Goal: Transaction & Acquisition: Purchase product/service

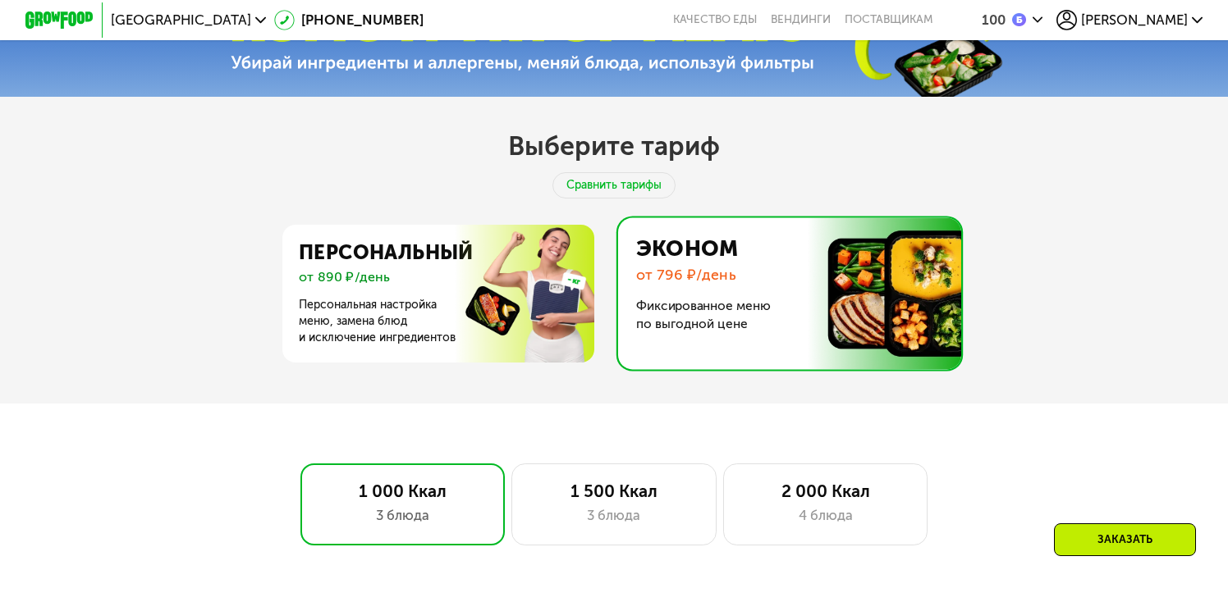
scroll to position [607, 0]
click at [817, 502] on div "2 000 Ккал 4 блюда" at bounding box center [825, 504] width 204 height 82
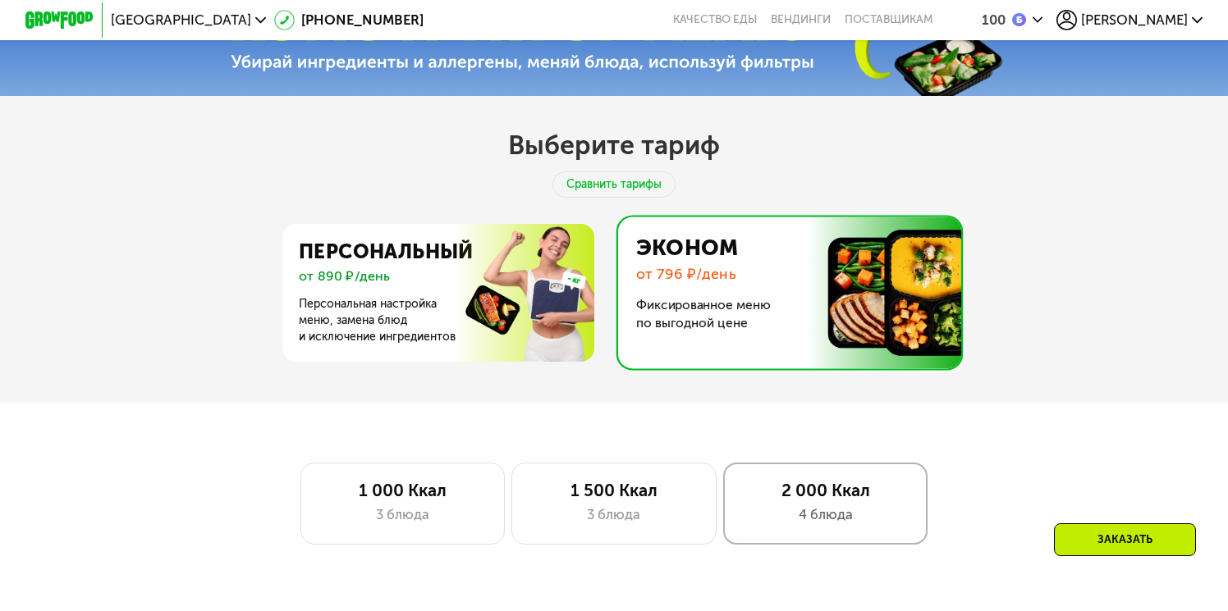
click at [813, 503] on div "2 000 Ккал 4 блюда" at bounding box center [825, 504] width 204 height 82
click at [794, 501] on div "2 000 Ккал 4 блюда" at bounding box center [825, 504] width 204 height 82
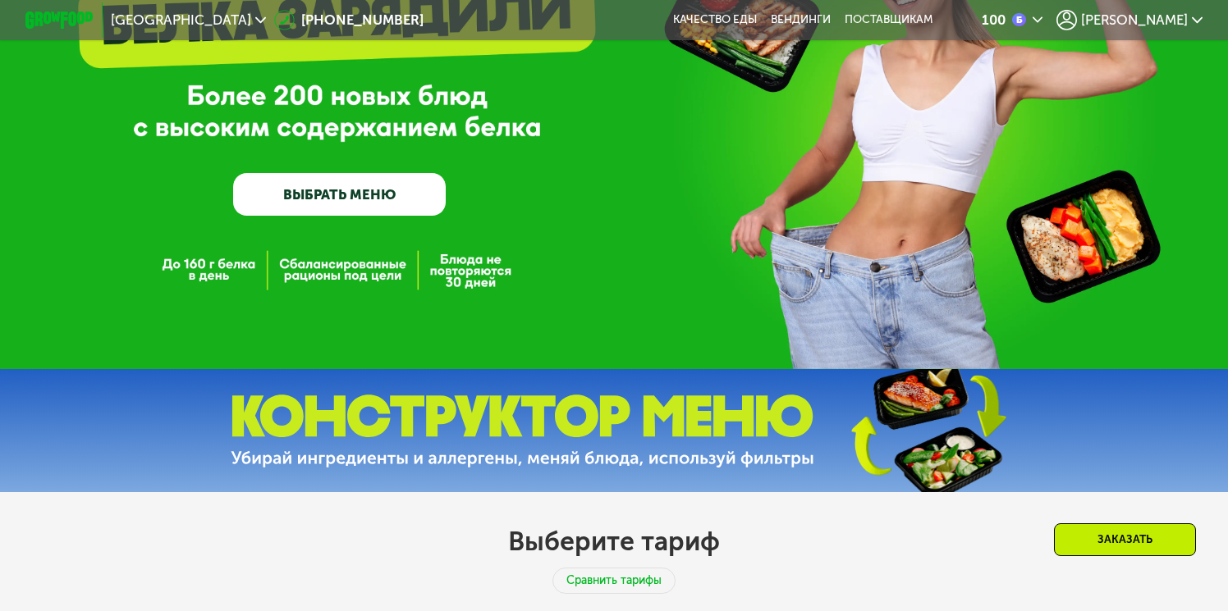
scroll to position [209, 0]
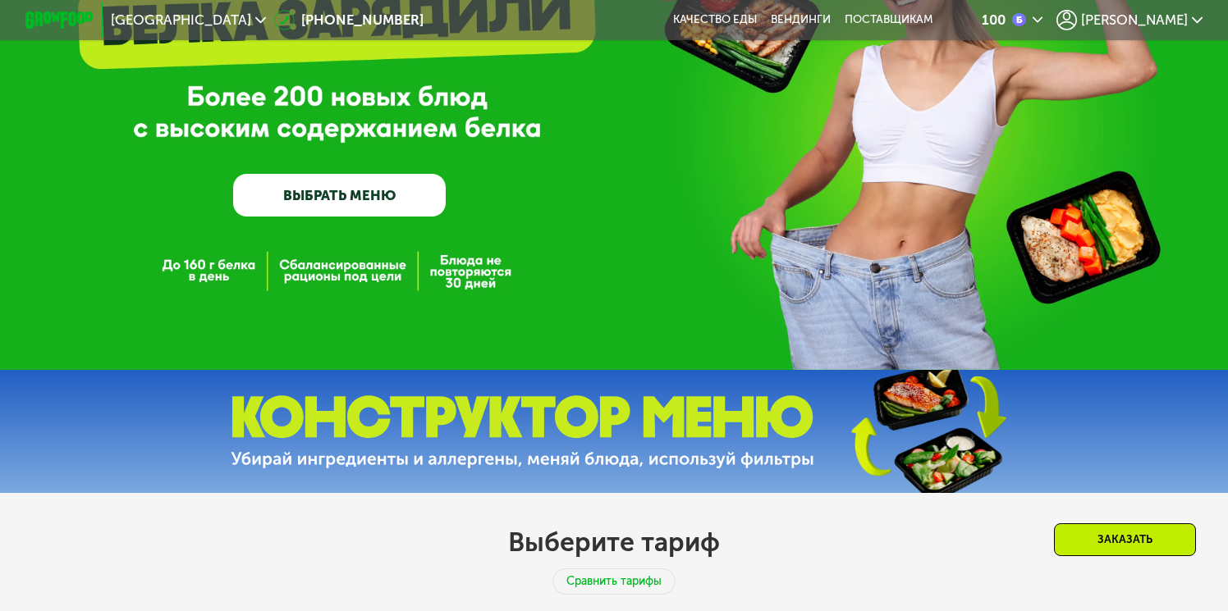
drag, startPoint x: 776, startPoint y: 451, endPoint x: 933, endPoint y: 426, distance: 158.7
click at [776, 450] on img at bounding box center [523, 432] width 584 height 73
click at [934, 426] on img at bounding box center [927, 432] width 244 height 130
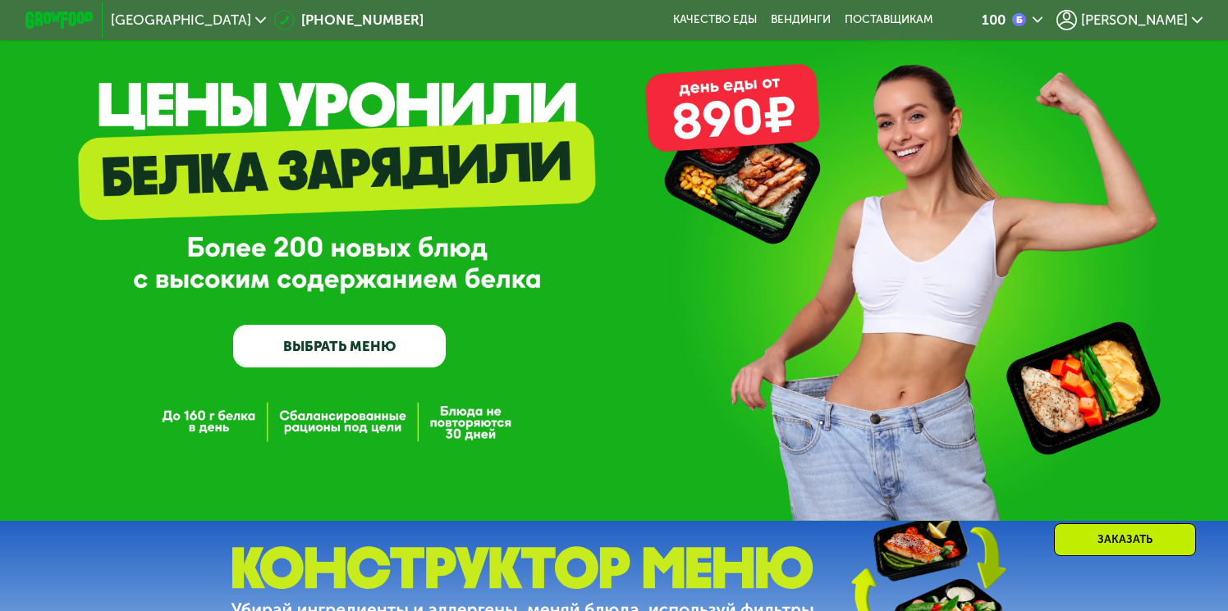
scroll to position [92, 0]
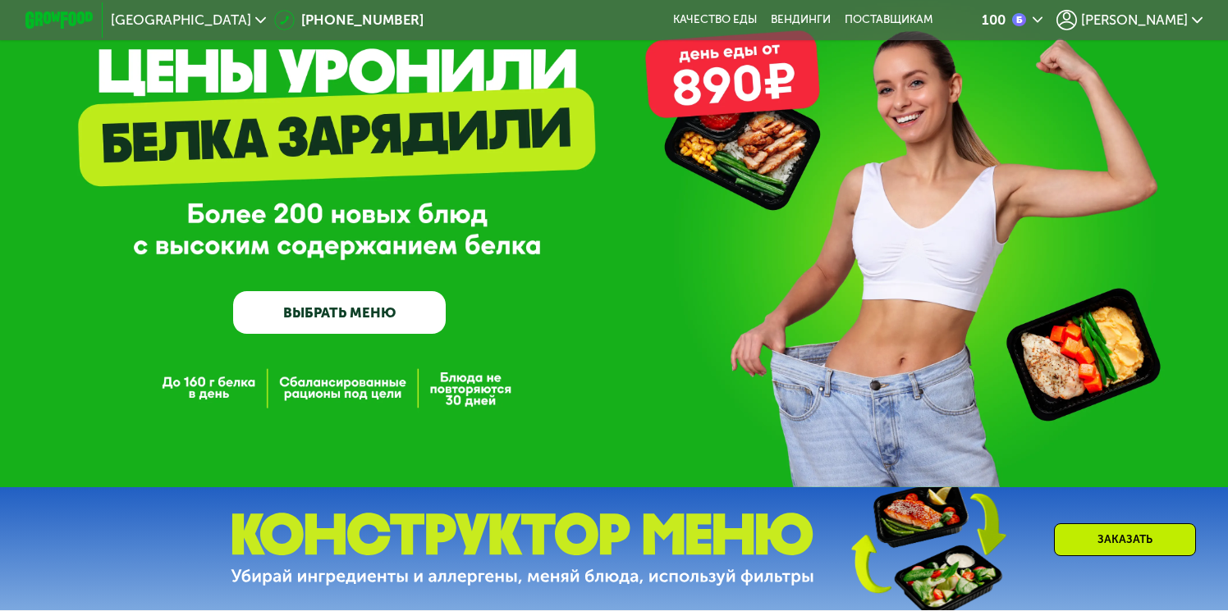
click at [359, 319] on link "ВЫБРАТЬ МЕНЮ" at bounding box center [339, 312] width 213 height 43
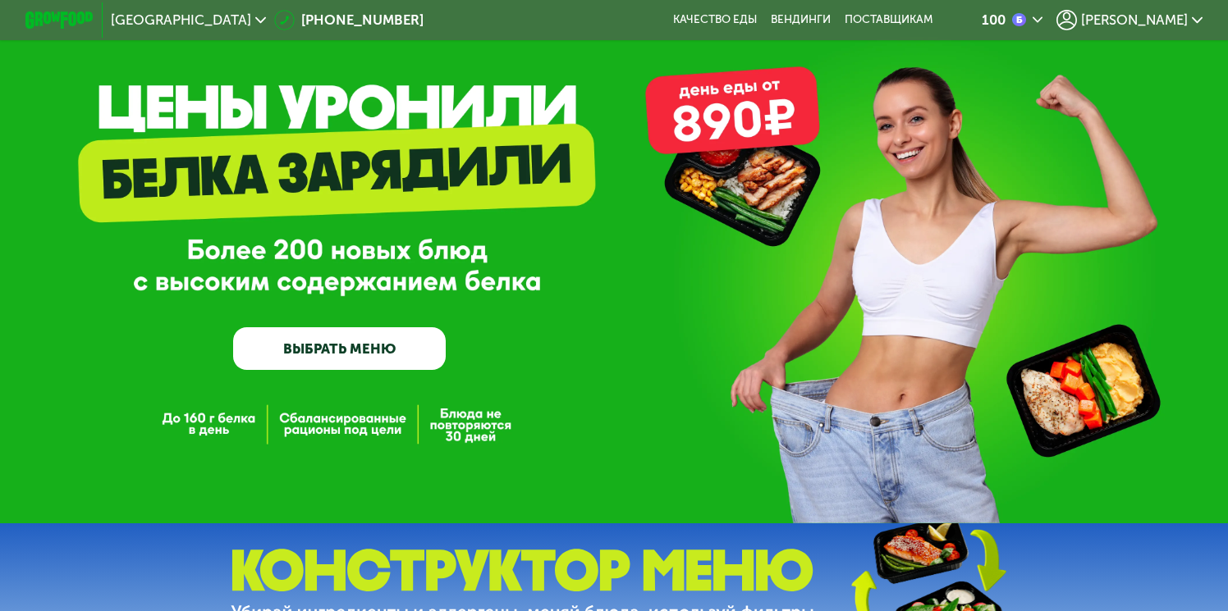
scroll to position [0, 0]
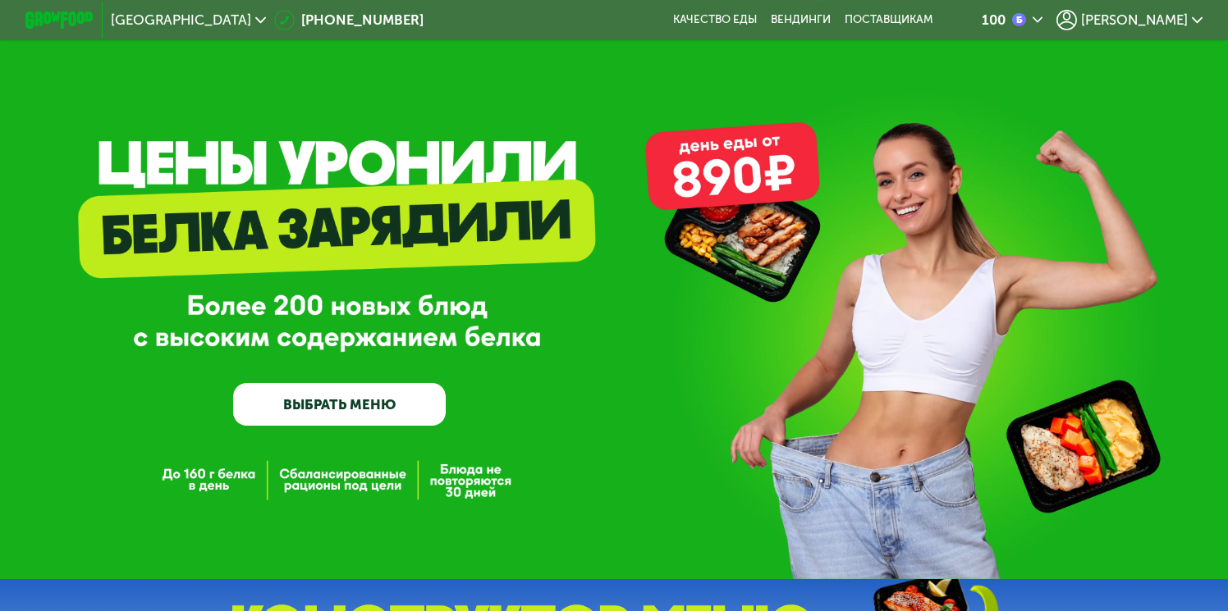
click at [1190, 18] on div "[PERSON_NAME]" at bounding box center [1129, 20] width 146 height 21
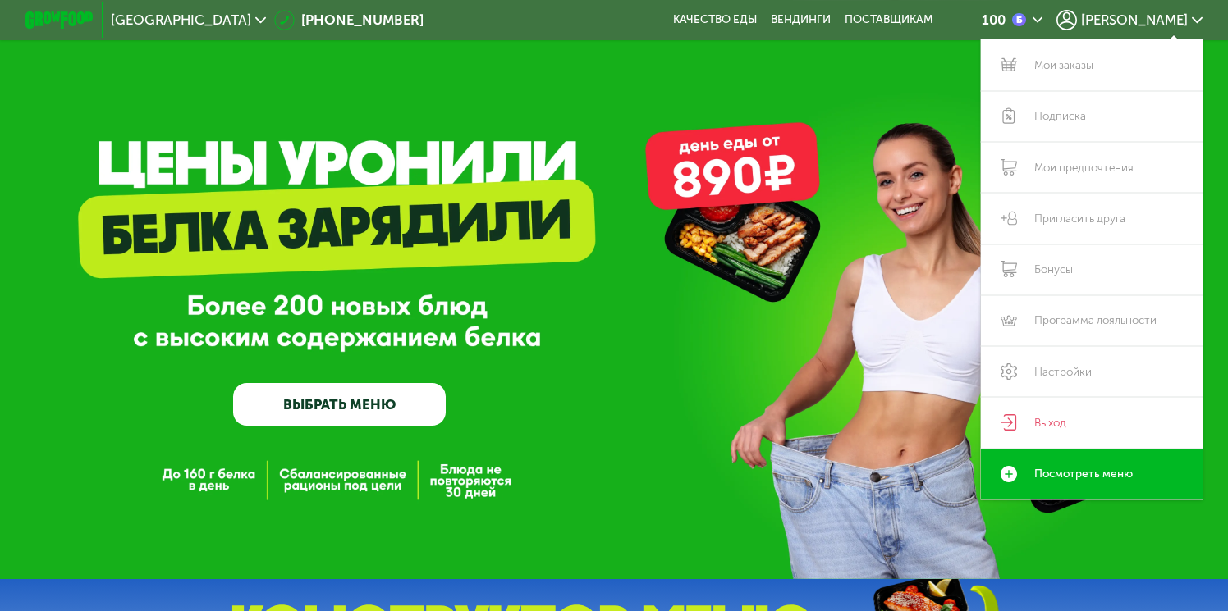
click at [753, 154] on div "GrowFood — доставка правильного питания ВЫБРАТЬ МЕНЮ" at bounding box center [614, 289] width 1228 height 579
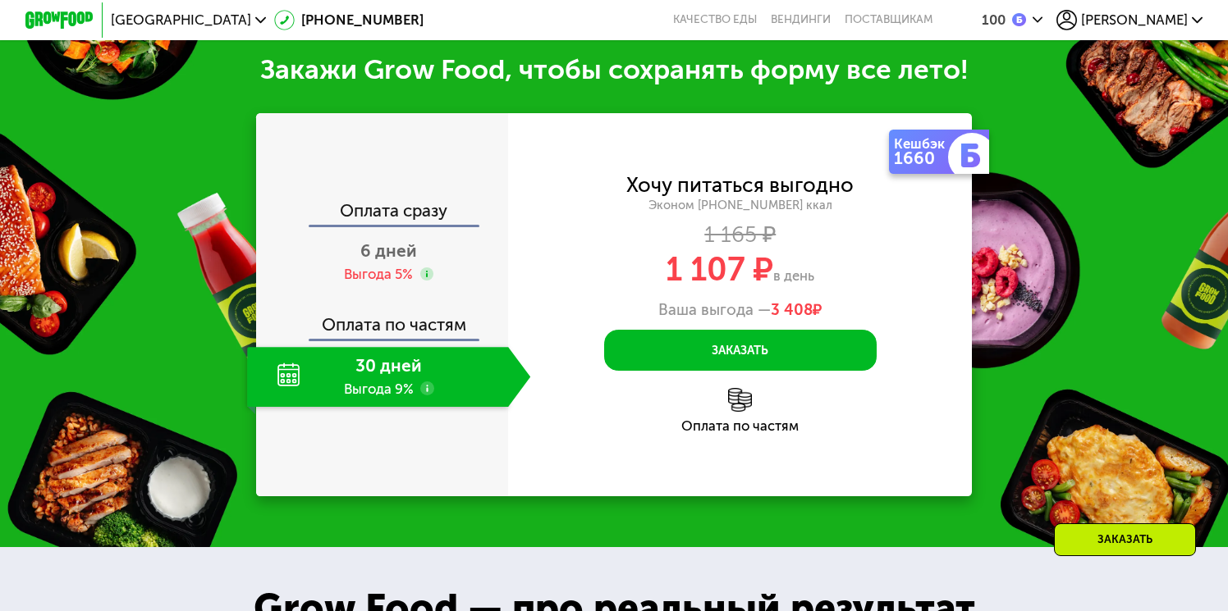
scroll to position [1909, 0]
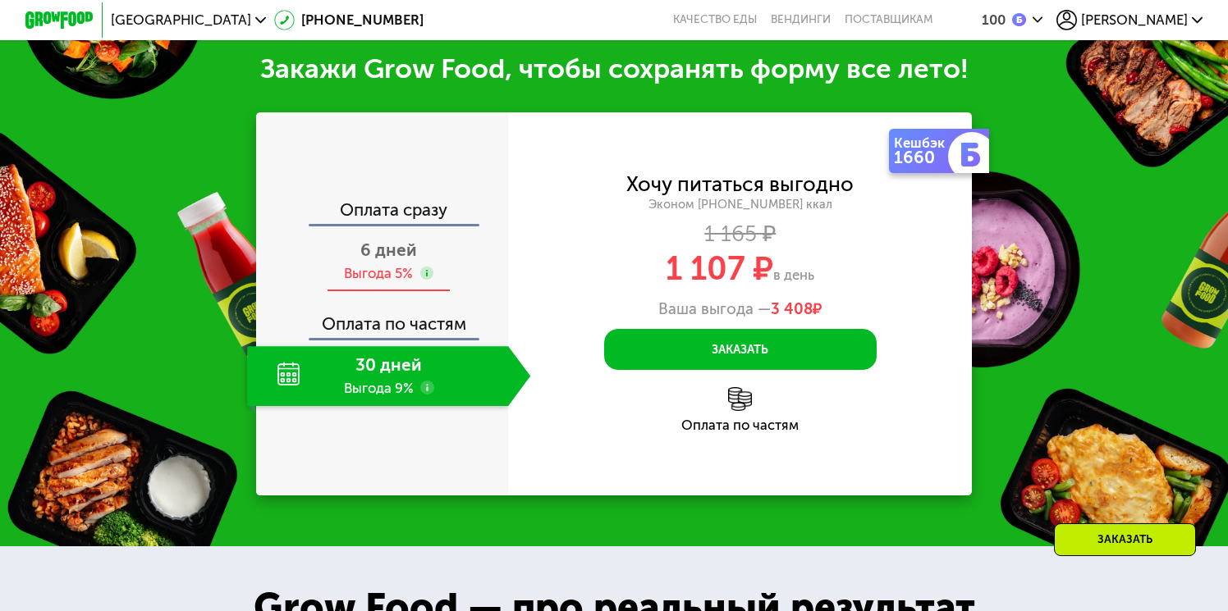
click at [424, 281] on use at bounding box center [427, 274] width 14 height 14
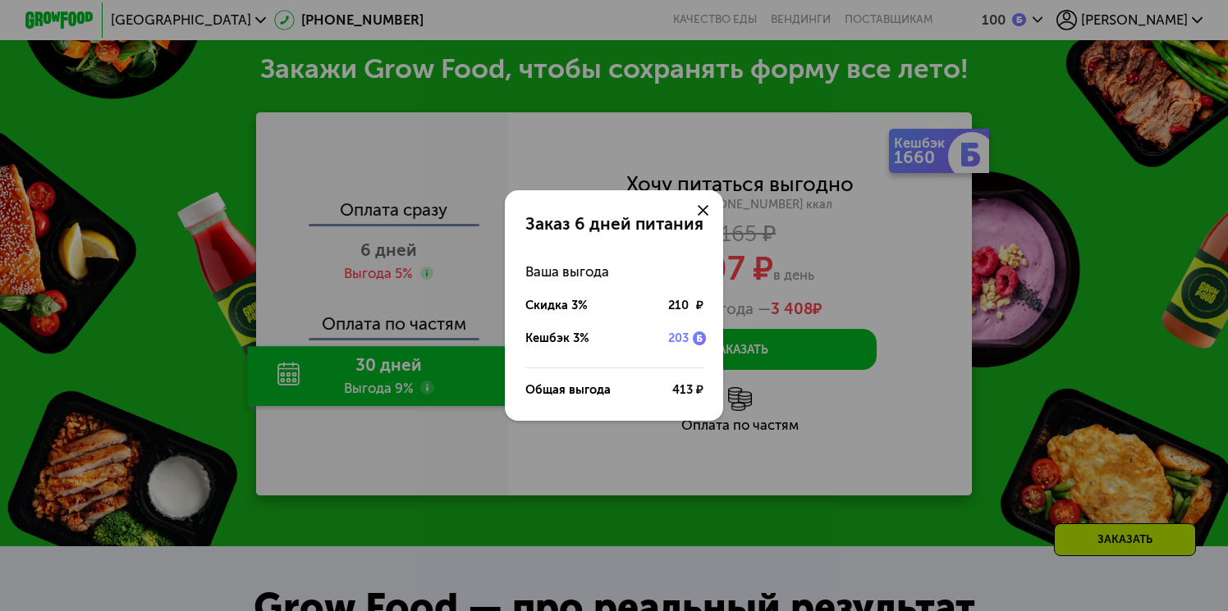
click at [703, 211] on icon at bounding box center [703, 210] width 10 height 10
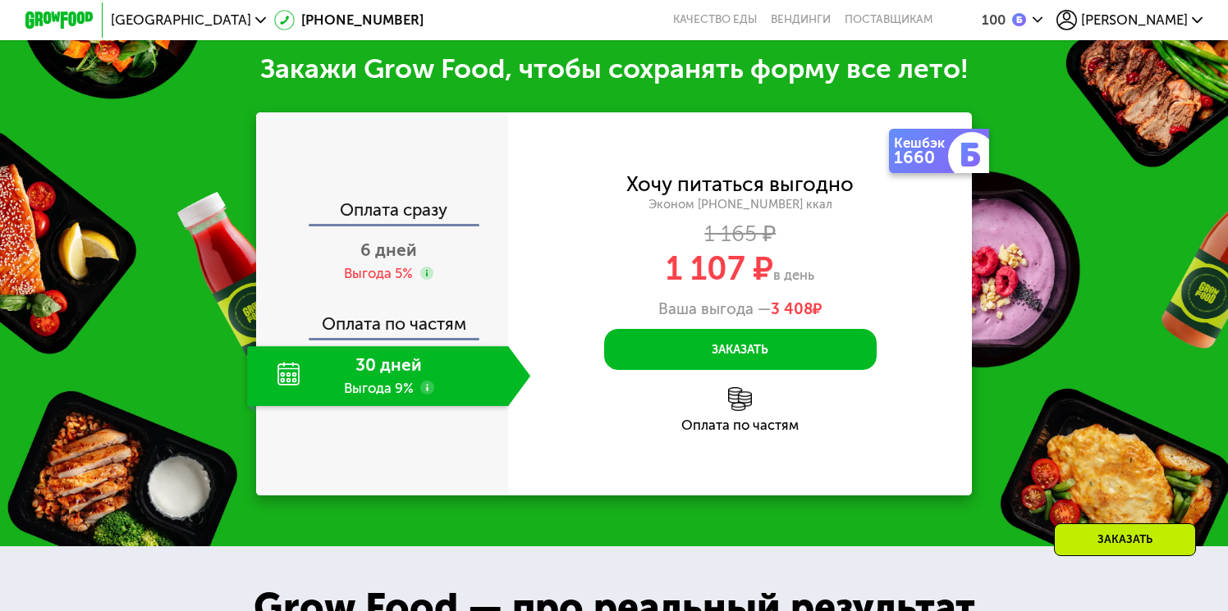
click at [375, 406] on div "30 дней Выгода 9%" at bounding box center [377, 376] width 261 height 60
click at [429, 395] on use at bounding box center [427, 388] width 14 height 14
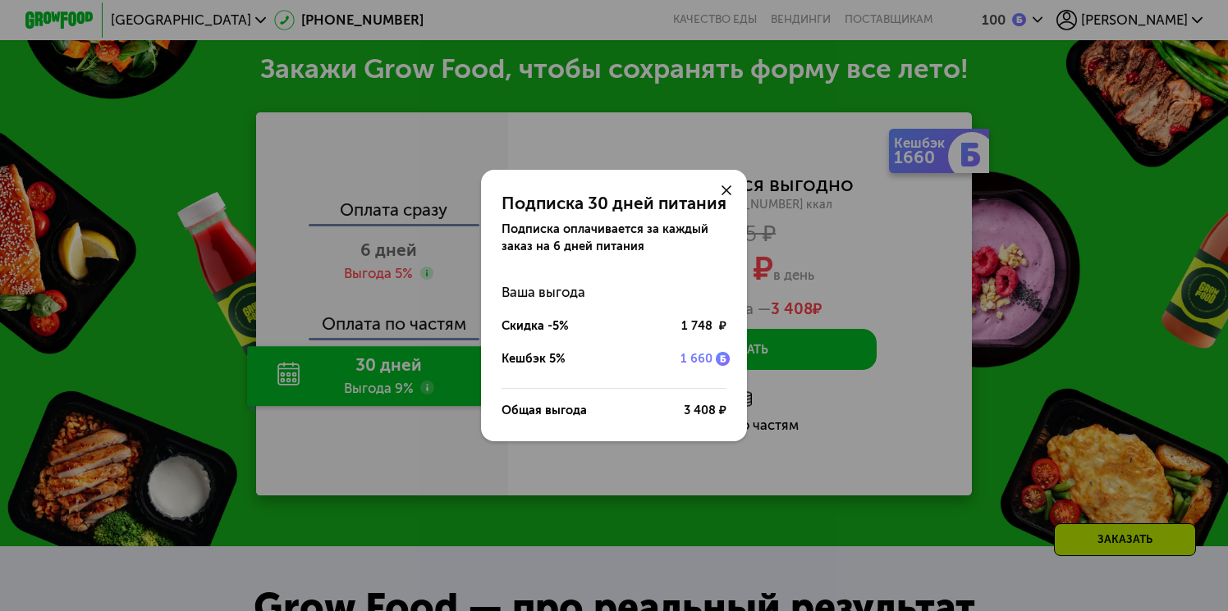
click at [724, 185] on icon at bounding box center [726, 190] width 10 height 10
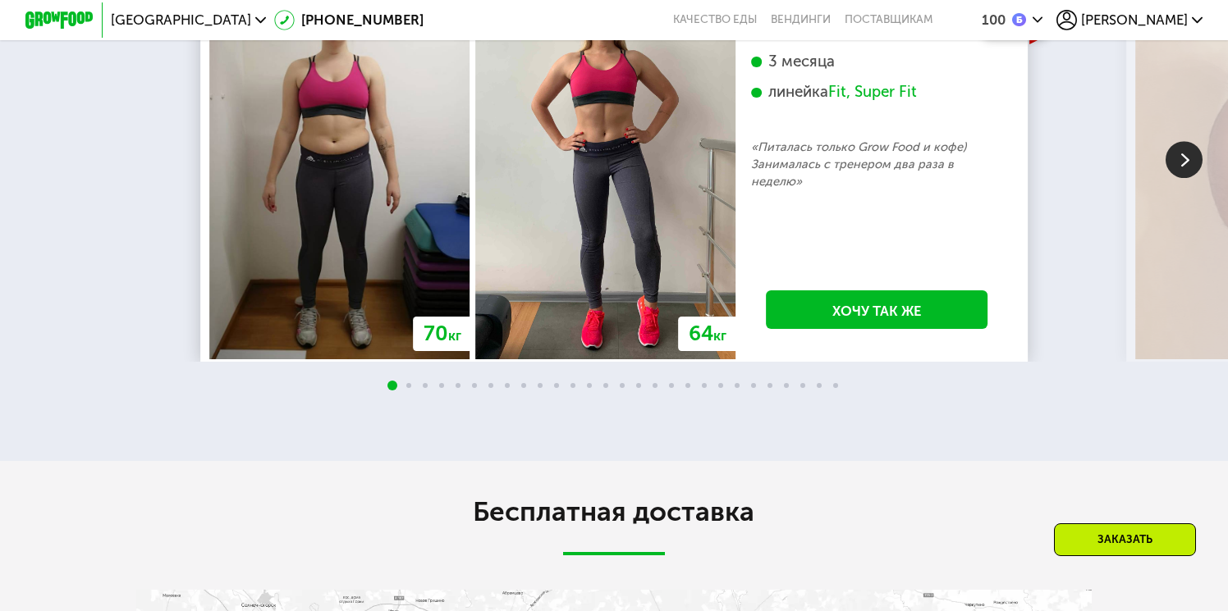
scroll to position [3229, 0]
click at [1183, 179] on img at bounding box center [1183, 160] width 37 height 37
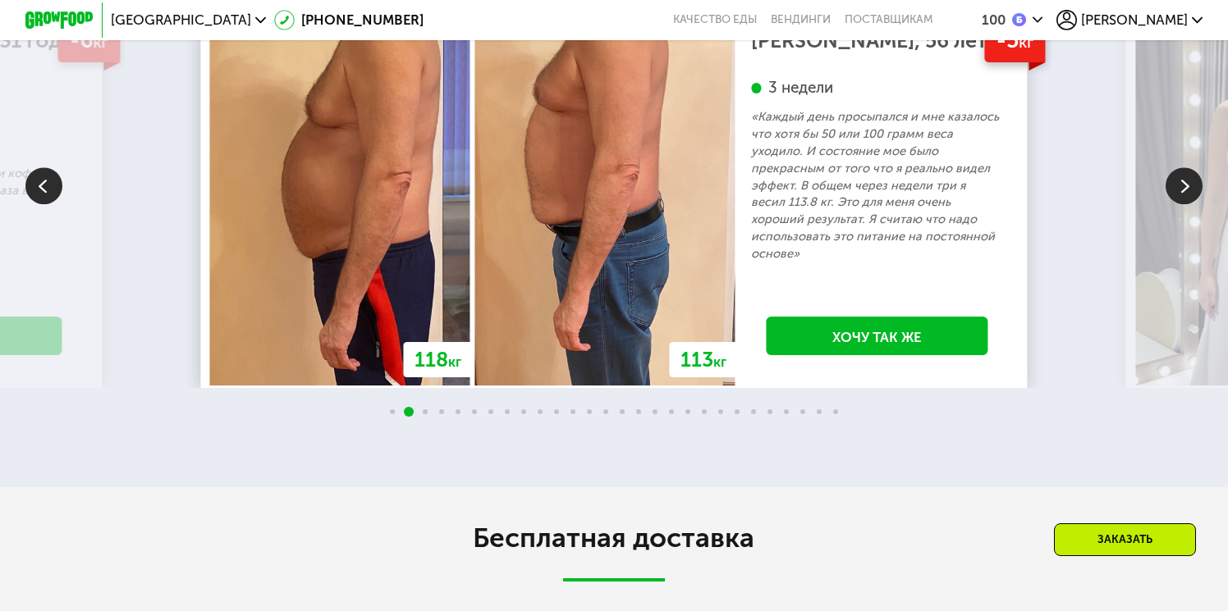
scroll to position [3150, 0]
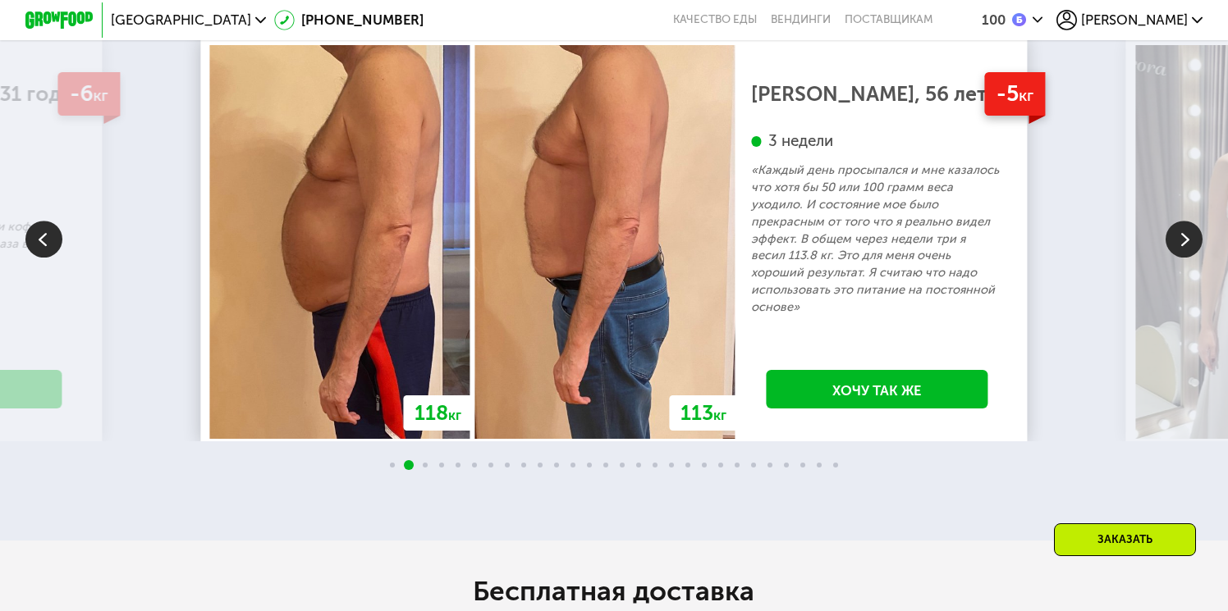
click at [1178, 258] on img at bounding box center [1183, 239] width 37 height 37
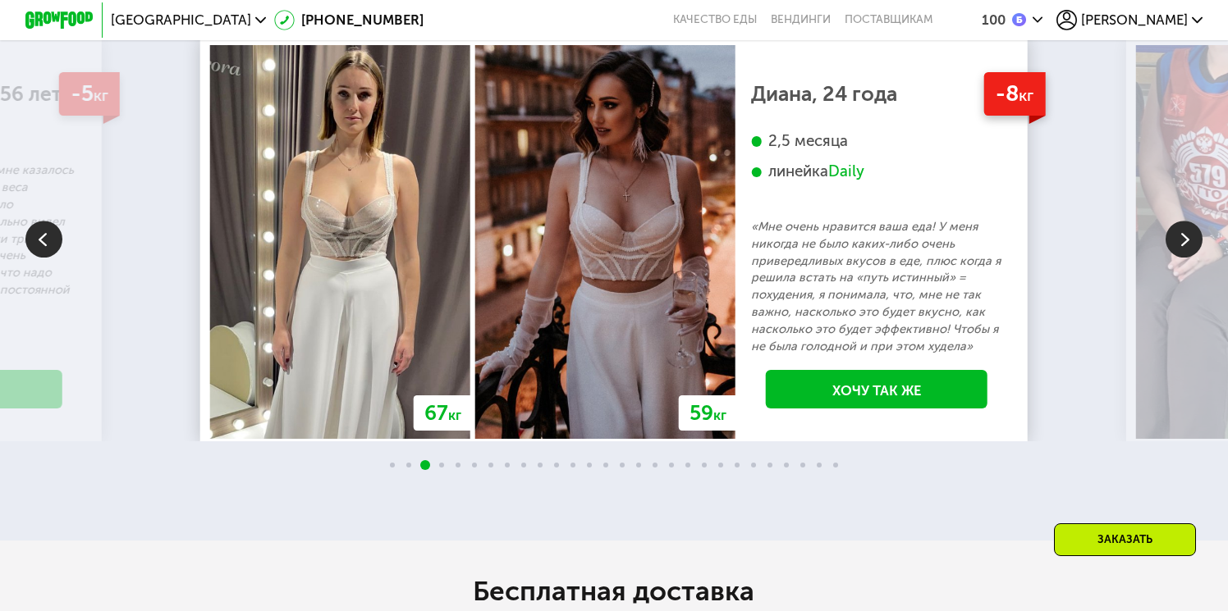
click at [1177, 258] on img at bounding box center [1183, 239] width 37 height 37
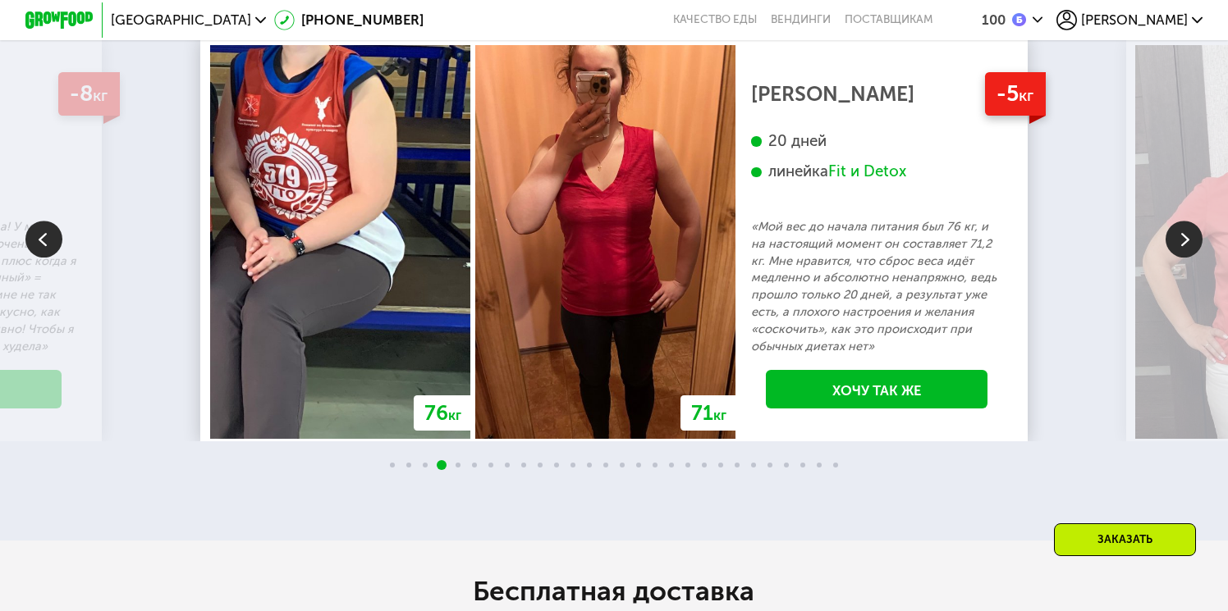
click at [1177, 258] on img at bounding box center [1183, 239] width 37 height 37
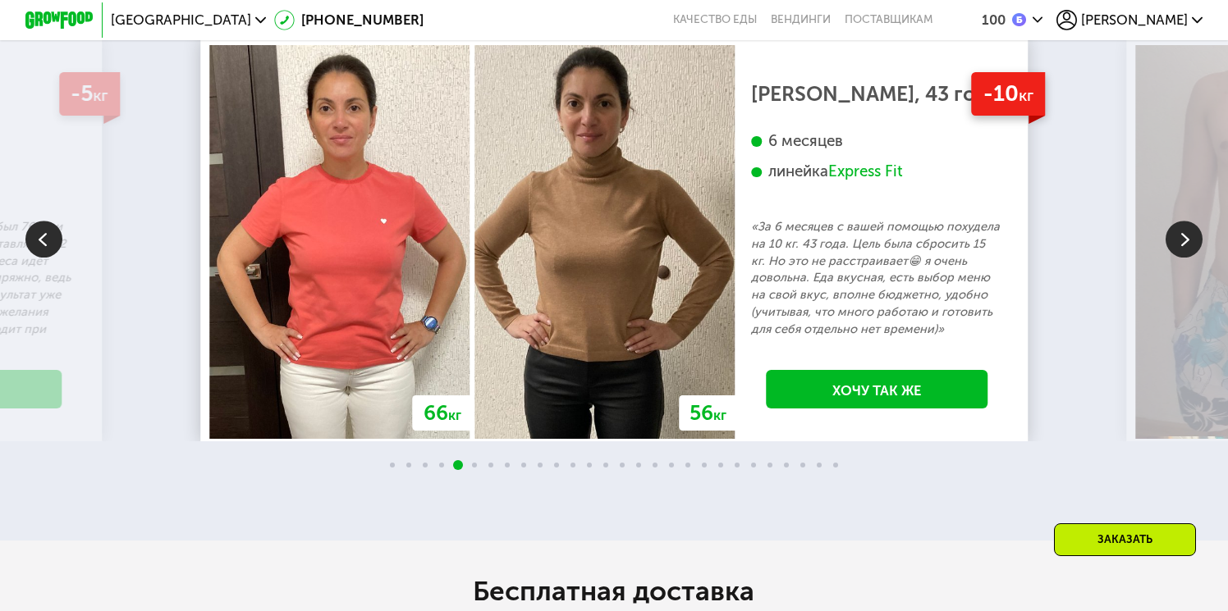
click at [1178, 258] on img at bounding box center [1183, 239] width 37 height 37
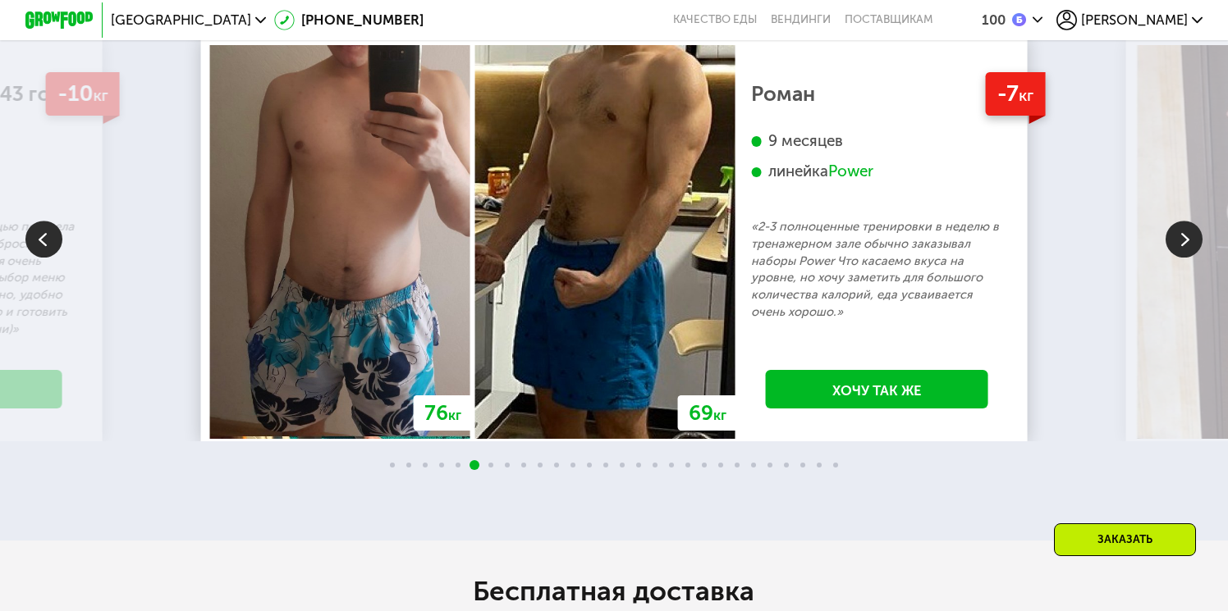
click at [1184, 258] on img at bounding box center [1183, 239] width 37 height 37
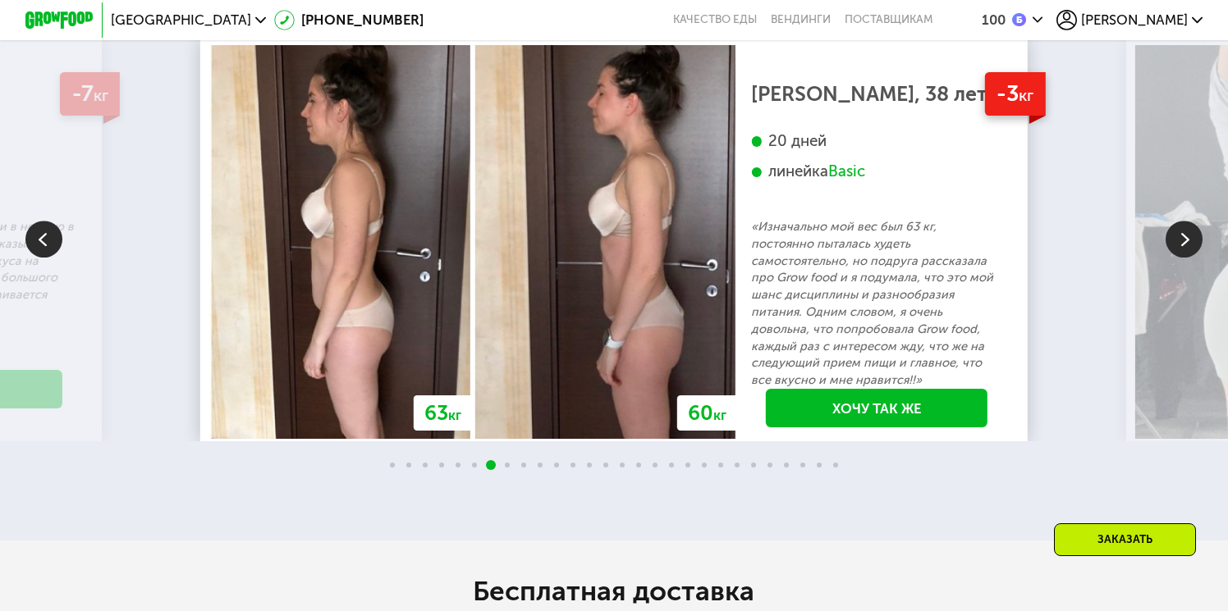
click at [1184, 258] on img at bounding box center [1183, 239] width 37 height 37
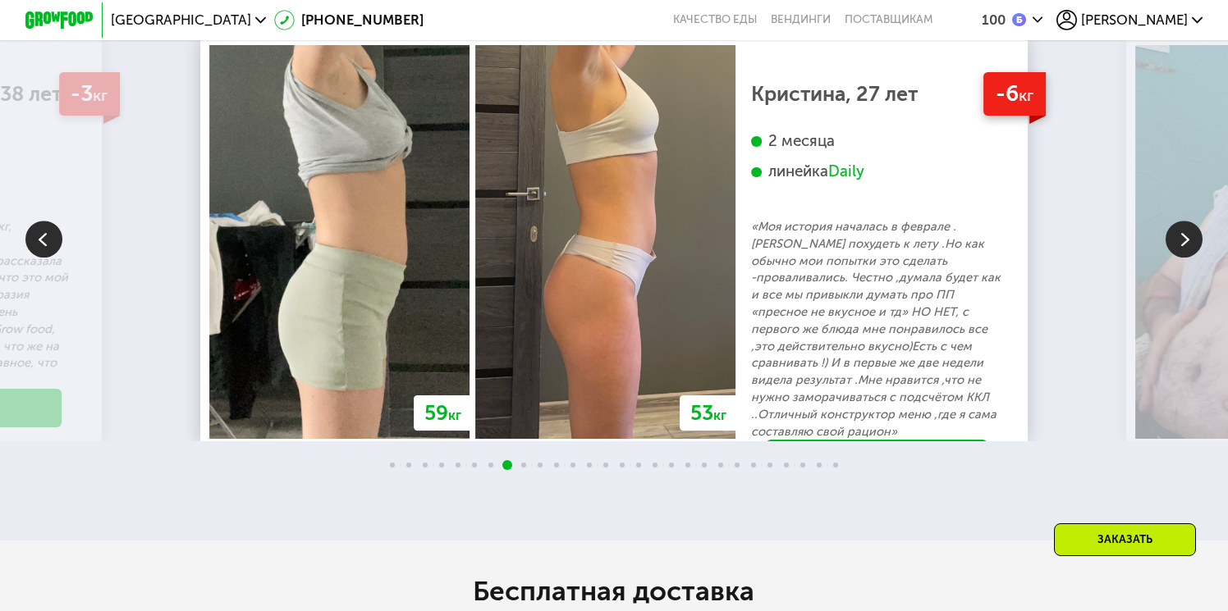
click at [1184, 258] on img at bounding box center [1183, 239] width 37 height 37
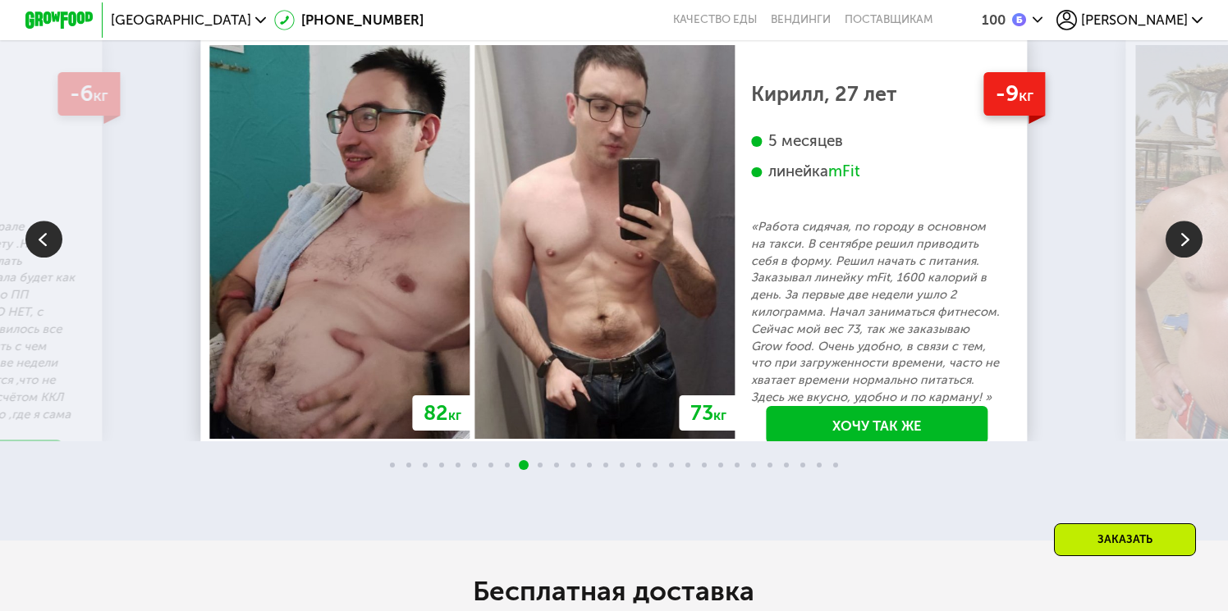
click at [1184, 258] on img at bounding box center [1183, 239] width 37 height 37
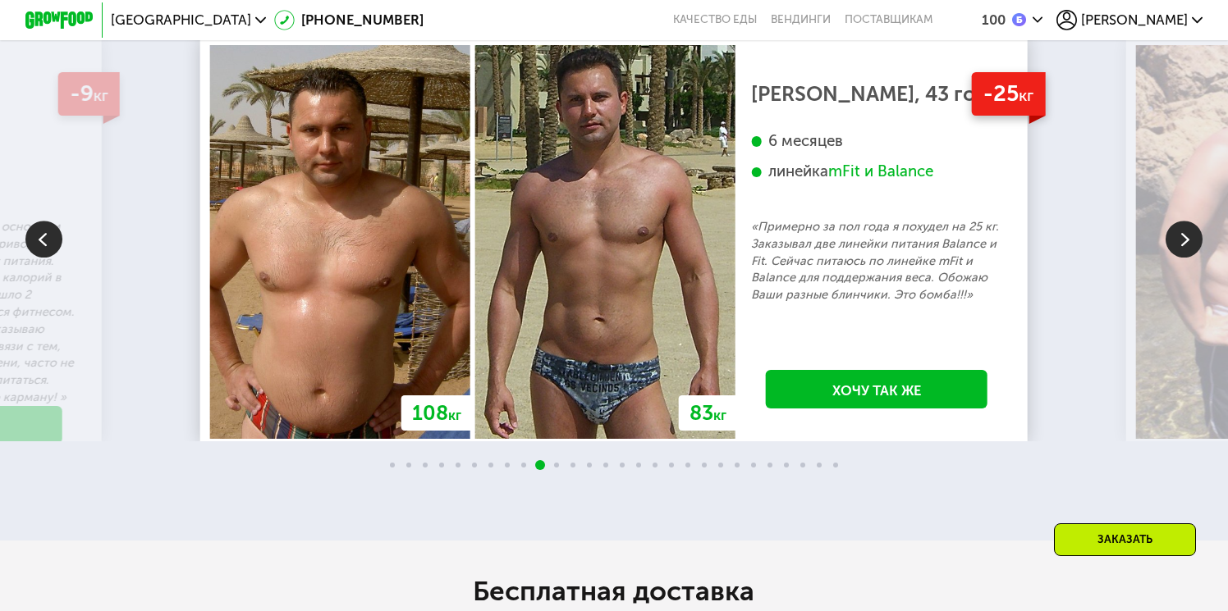
click at [1188, 258] on img at bounding box center [1183, 239] width 37 height 37
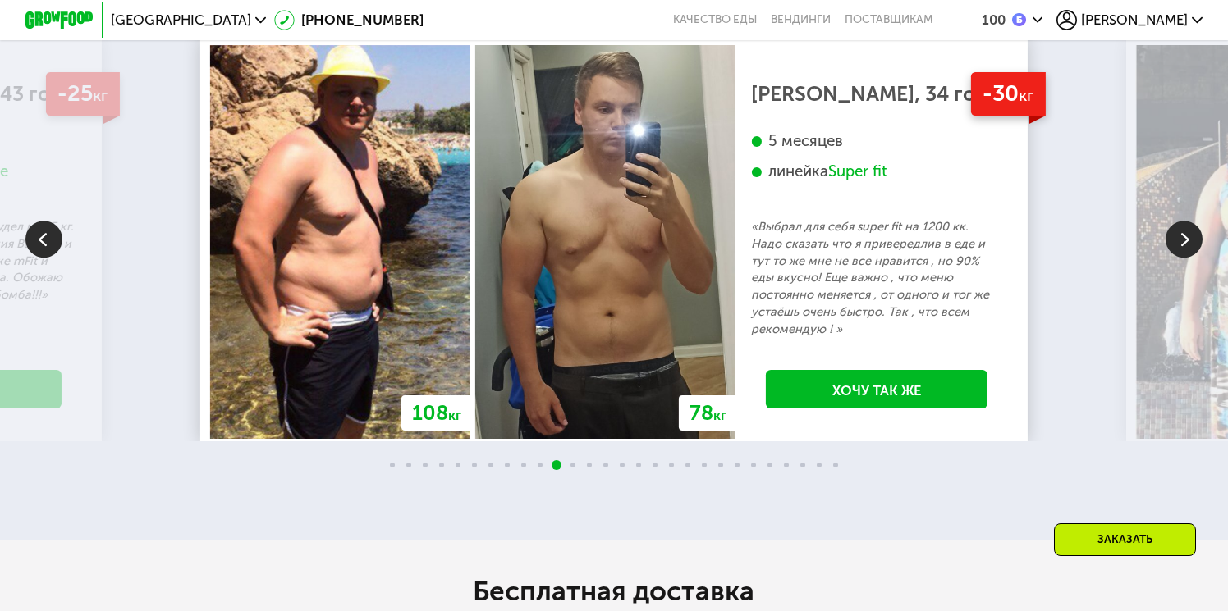
click at [1188, 258] on img at bounding box center [1183, 239] width 37 height 37
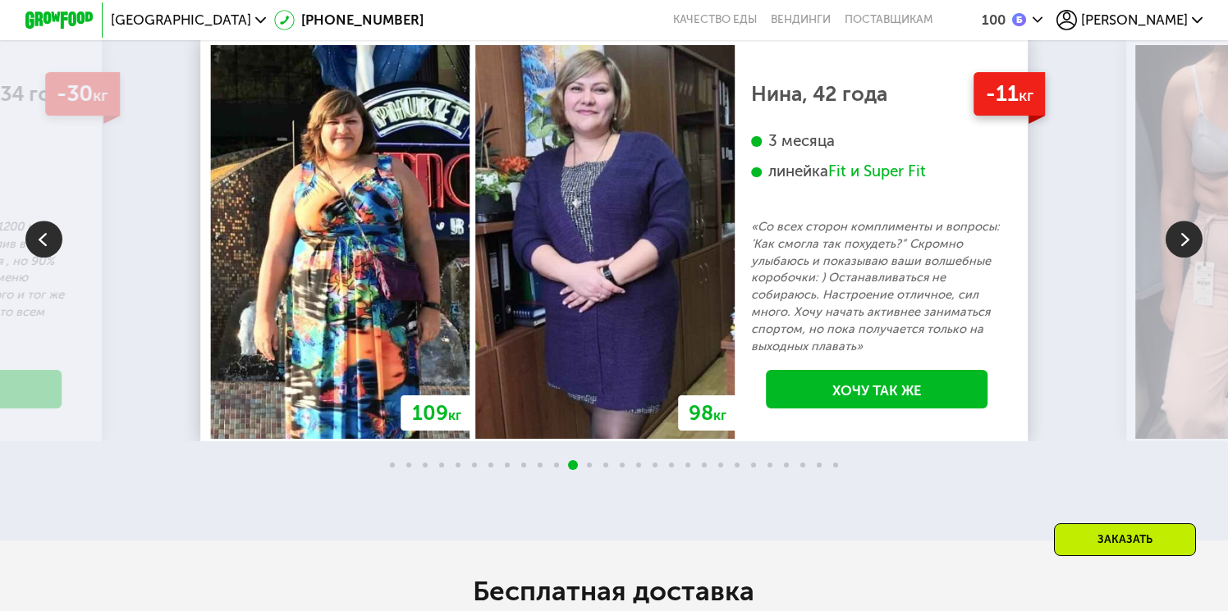
click at [1177, 258] on img at bounding box center [1183, 239] width 37 height 37
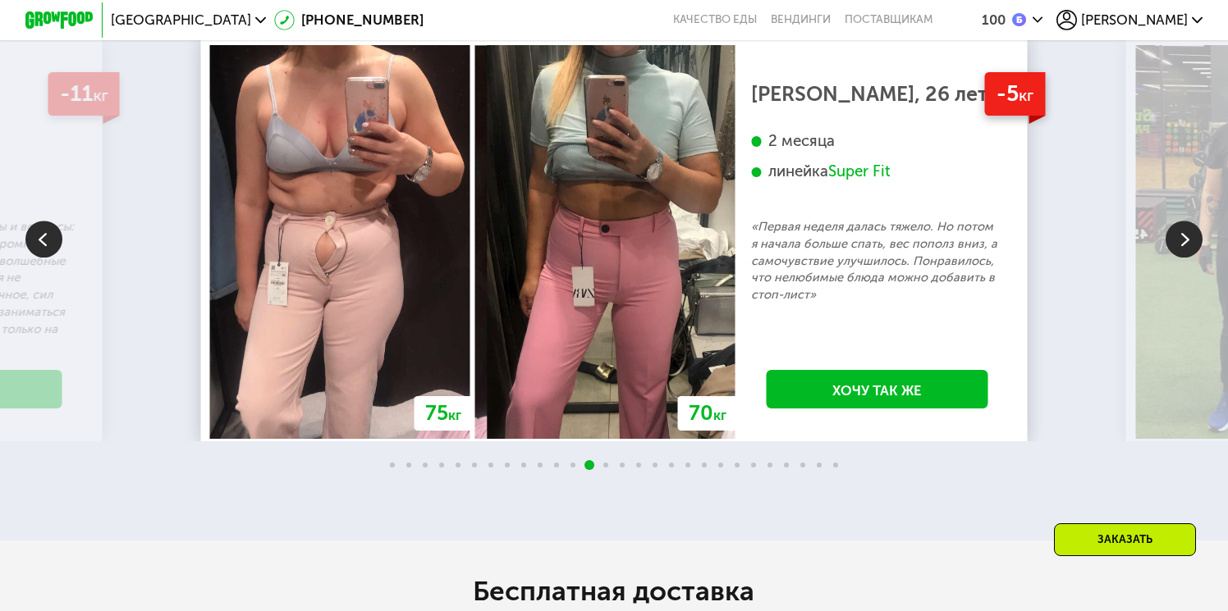
click at [1177, 258] on img at bounding box center [1183, 239] width 37 height 37
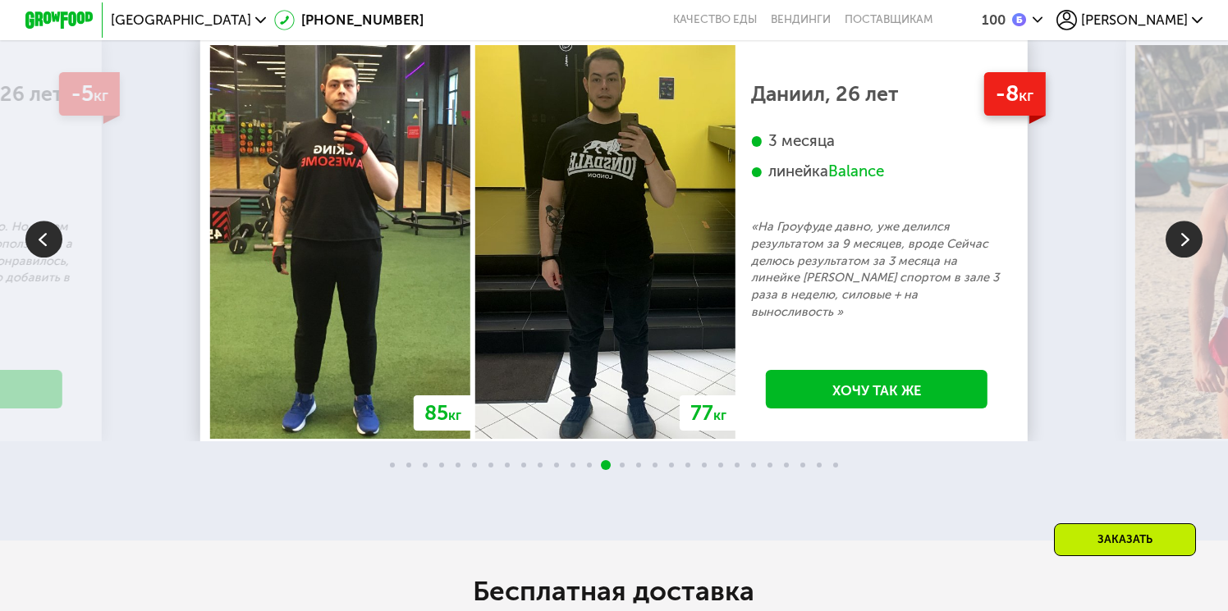
scroll to position [3151, 0]
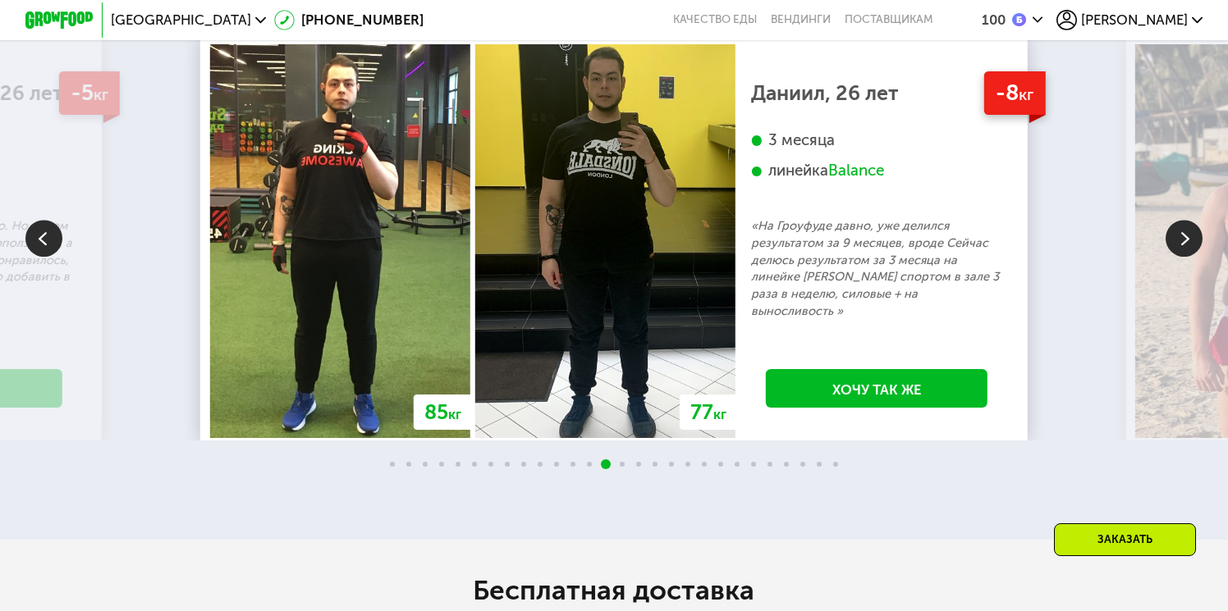
click at [1180, 257] on img at bounding box center [1183, 238] width 37 height 37
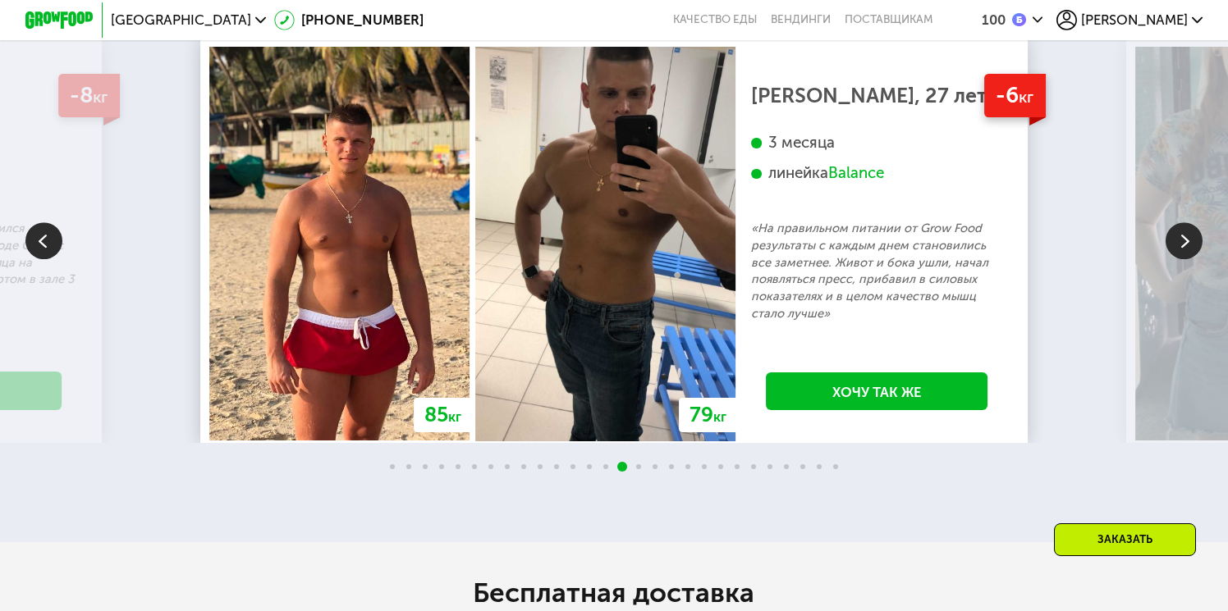
scroll to position [3143, 0]
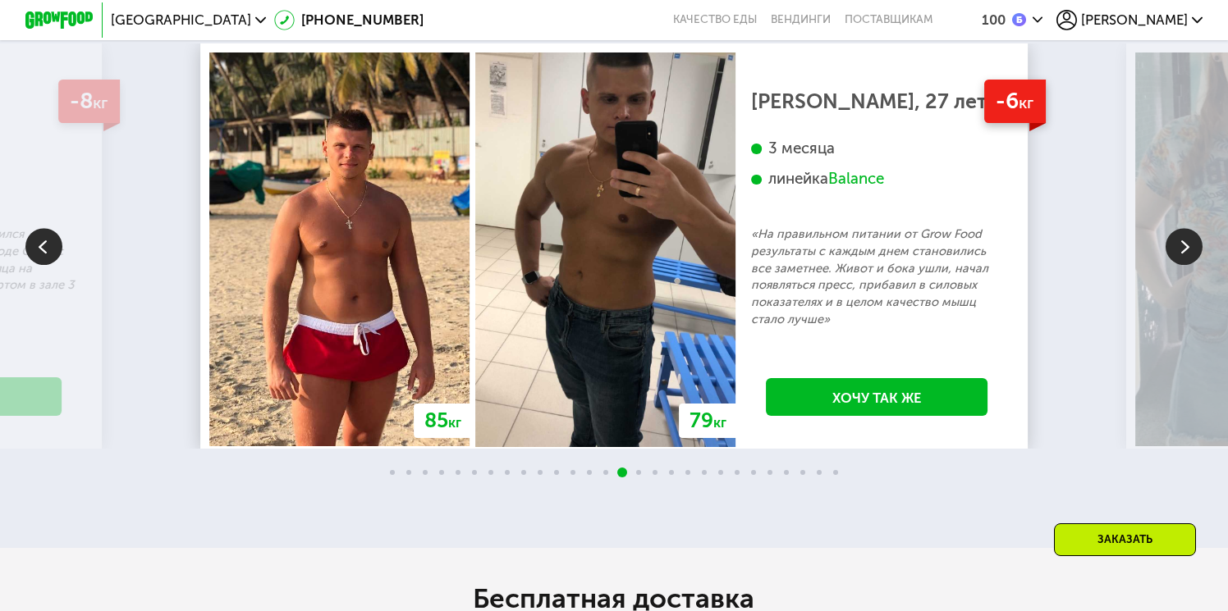
click at [1181, 265] on img at bounding box center [1183, 246] width 37 height 37
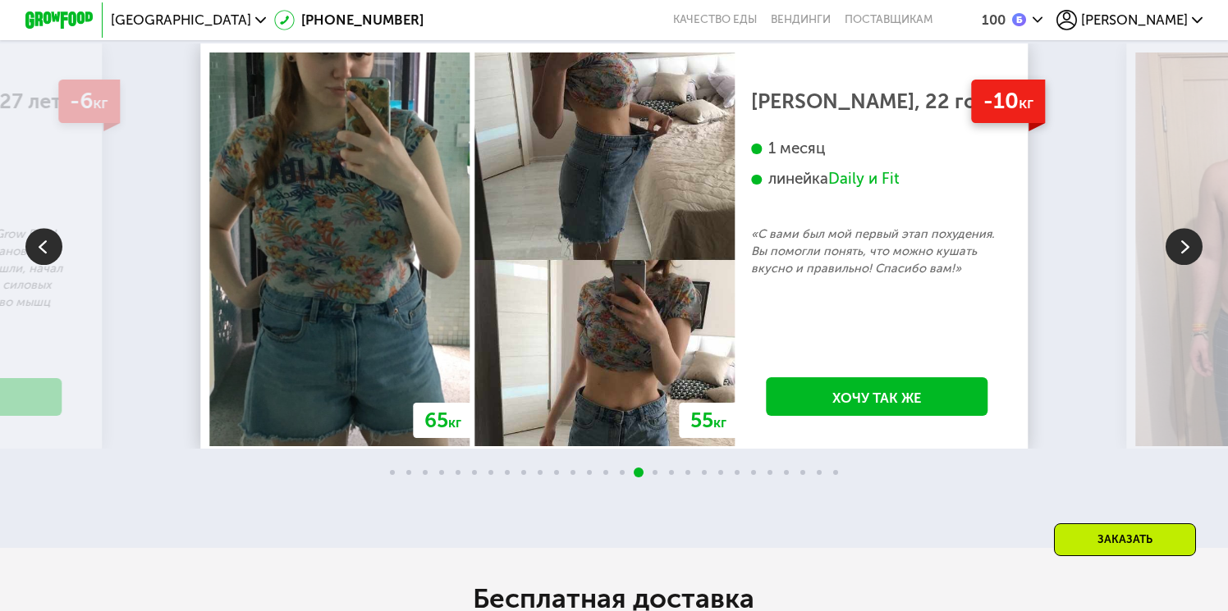
scroll to position [3145, 0]
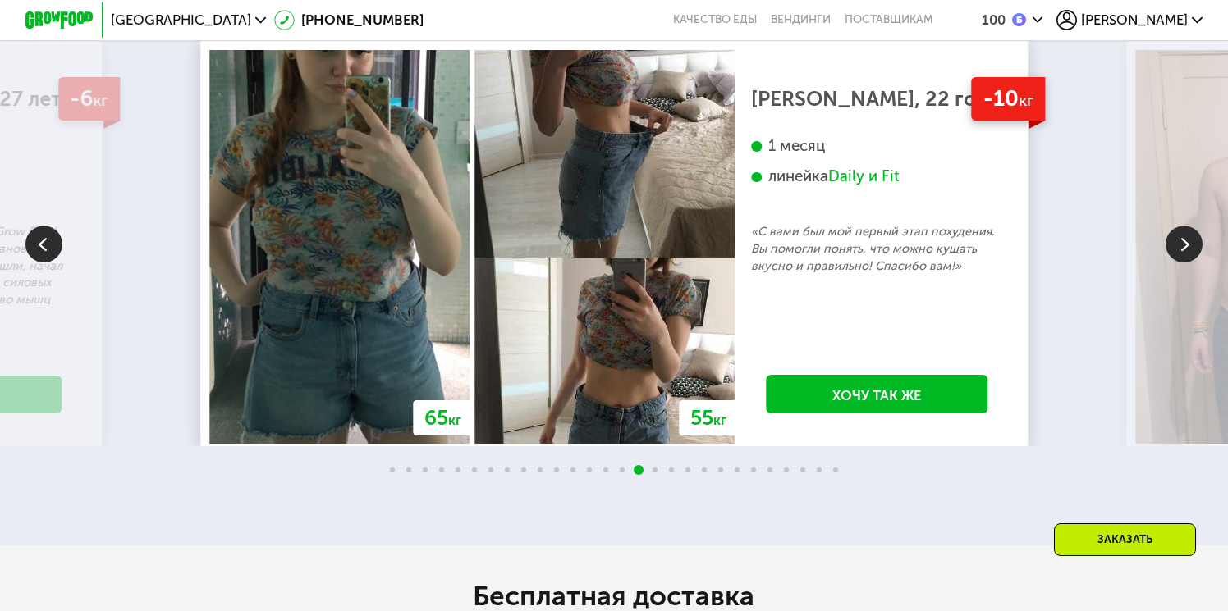
click at [1172, 263] on img at bounding box center [1183, 244] width 37 height 37
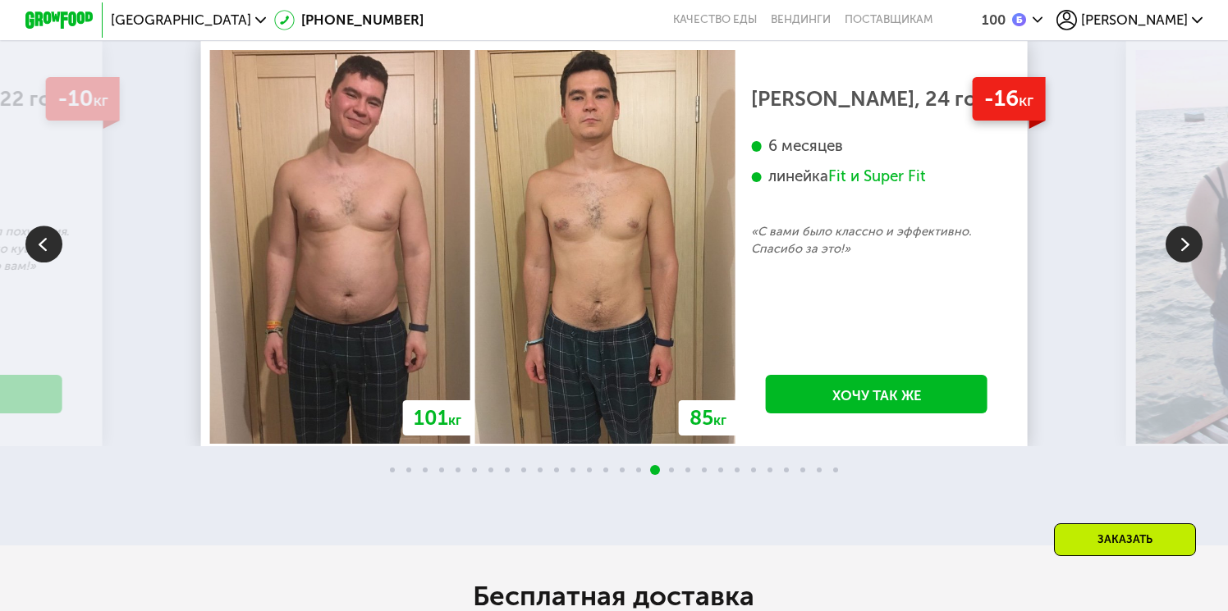
click at [1172, 263] on img at bounding box center [1183, 244] width 37 height 37
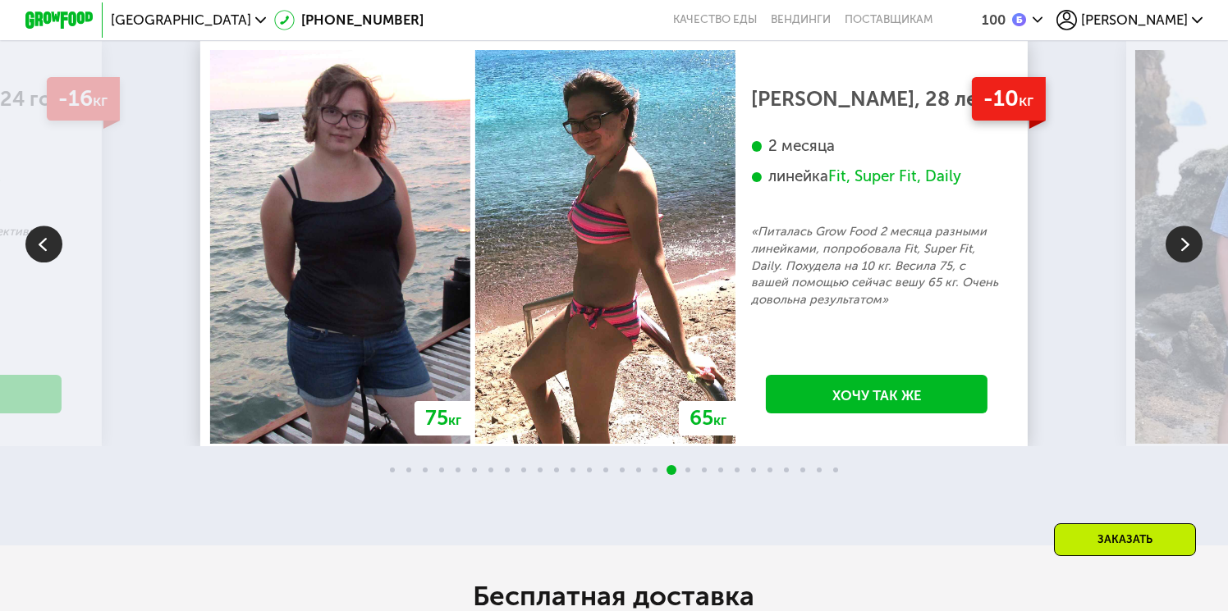
click at [1172, 263] on img at bounding box center [1183, 244] width 37 height 37
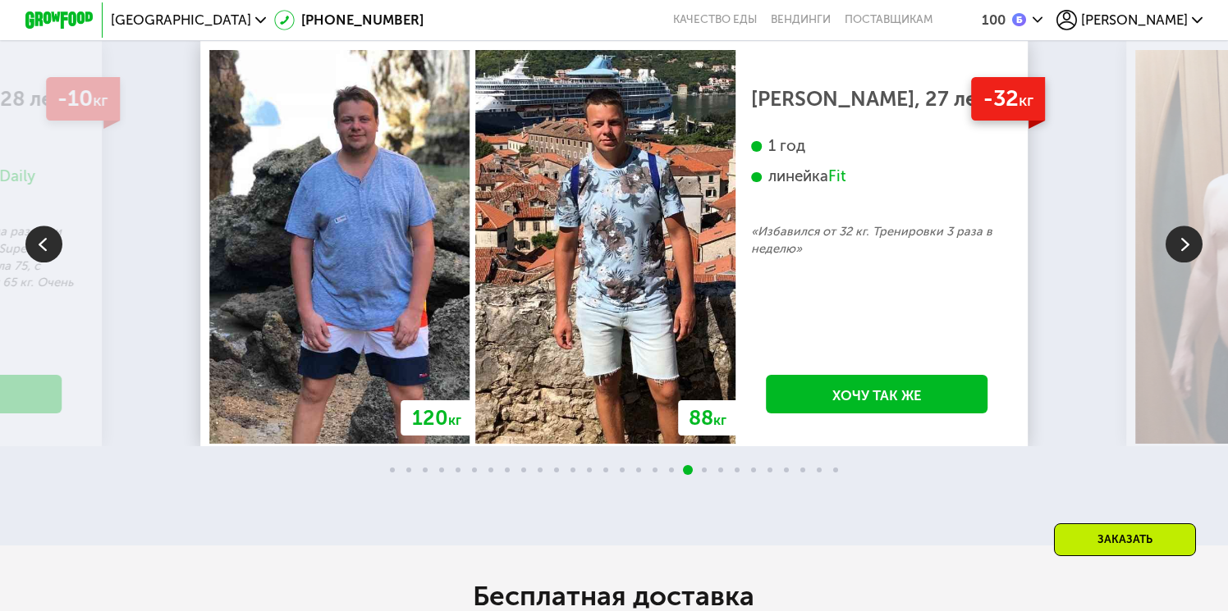
click at [1177, 263] on img at bounding box center [1183, 244] width 37 height 37
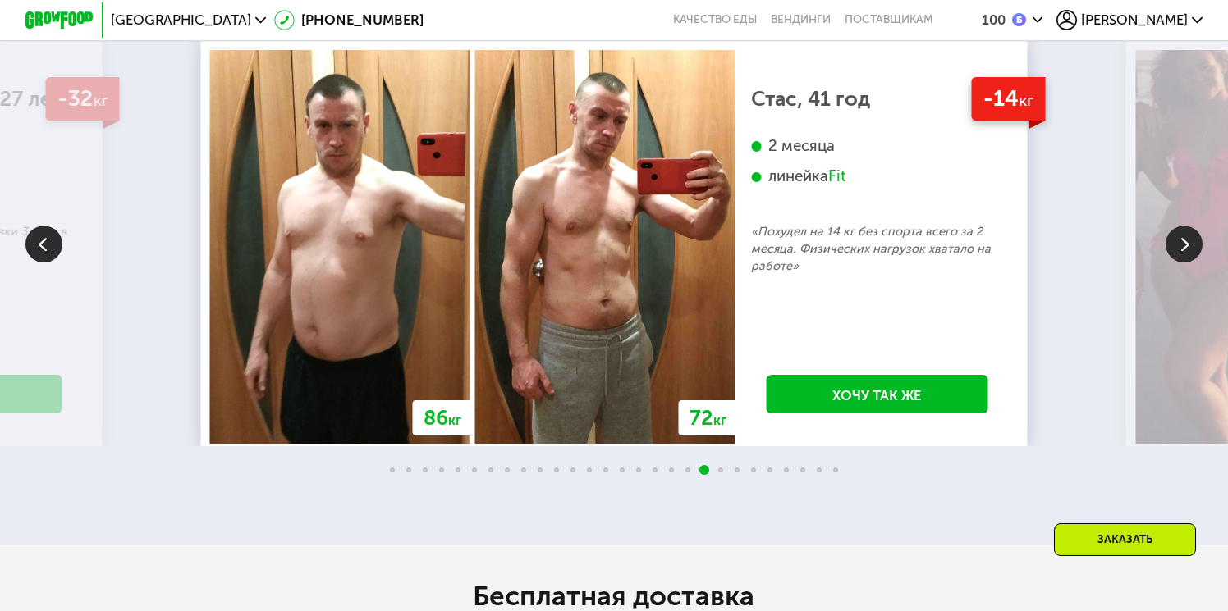
click at [1177, 263] on img at bounding box center [1183, 244] width 37 height 37
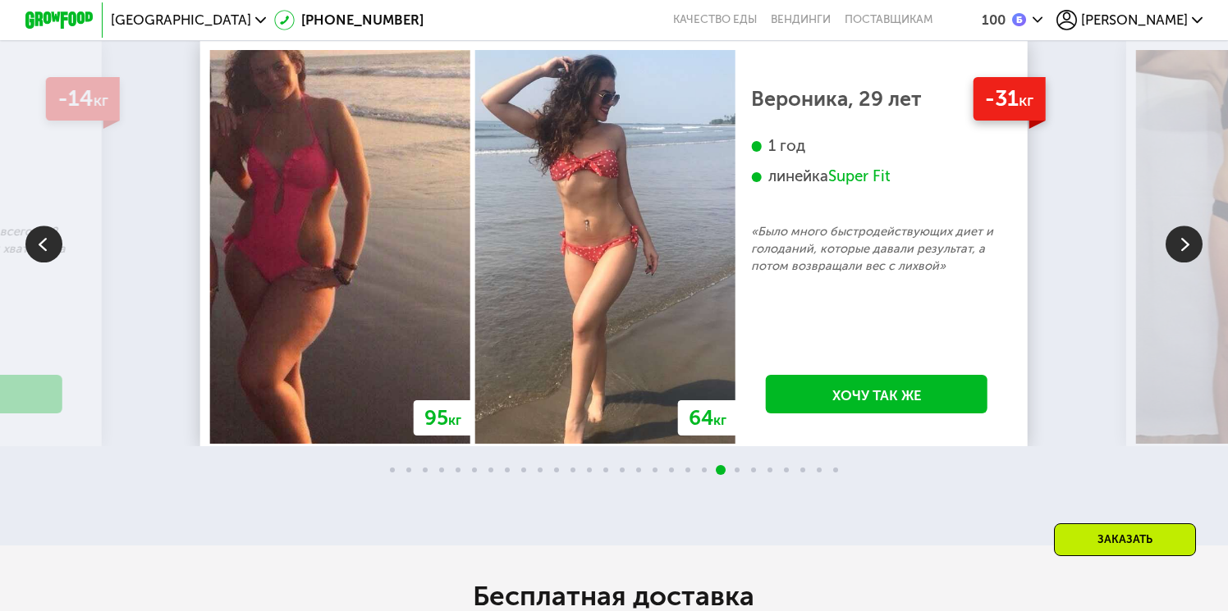
click at [658, 337] on img at bounding box center [605, 247] width 260 height 394
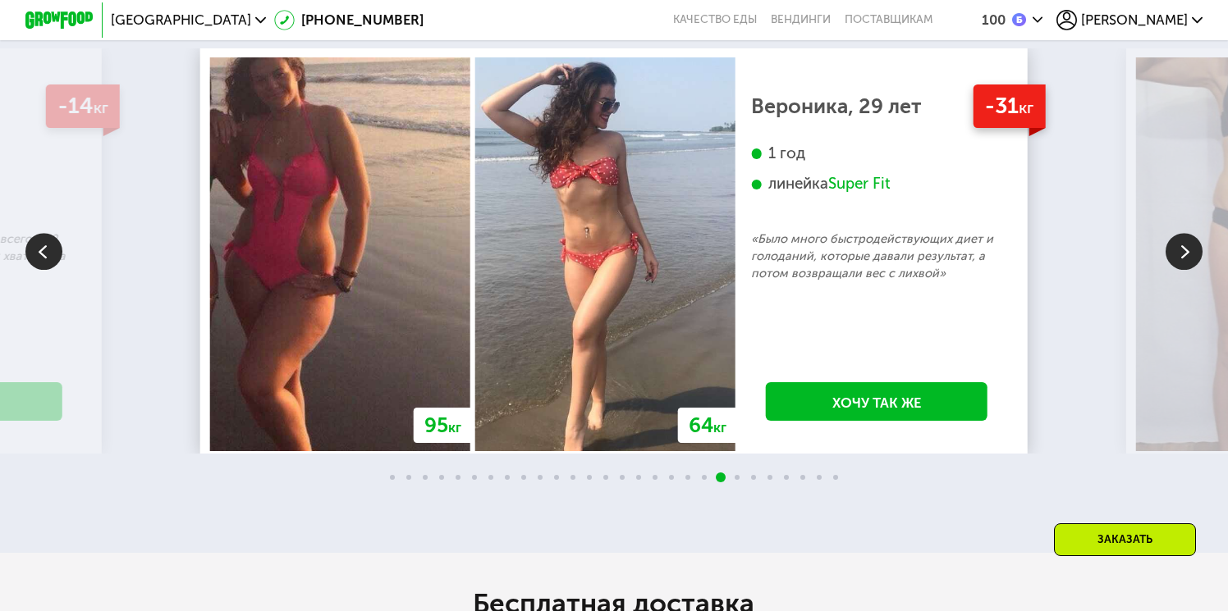
scroll to position [3140, 0]
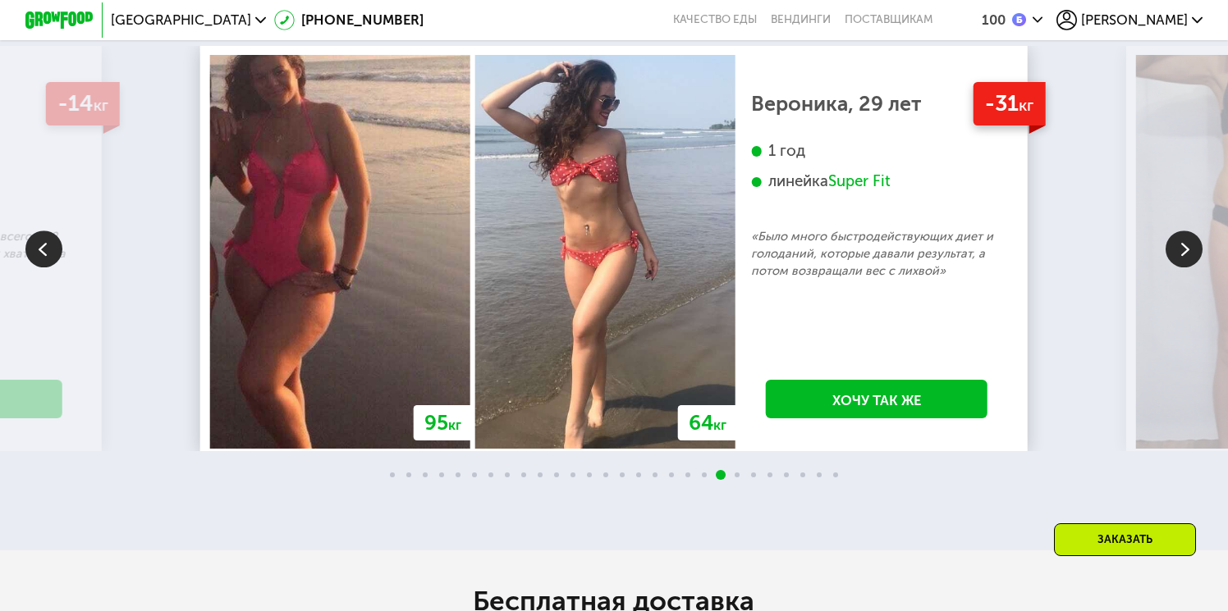
click at [1178, 268] on img at bounding box center [1183, 249] width 37 height 37
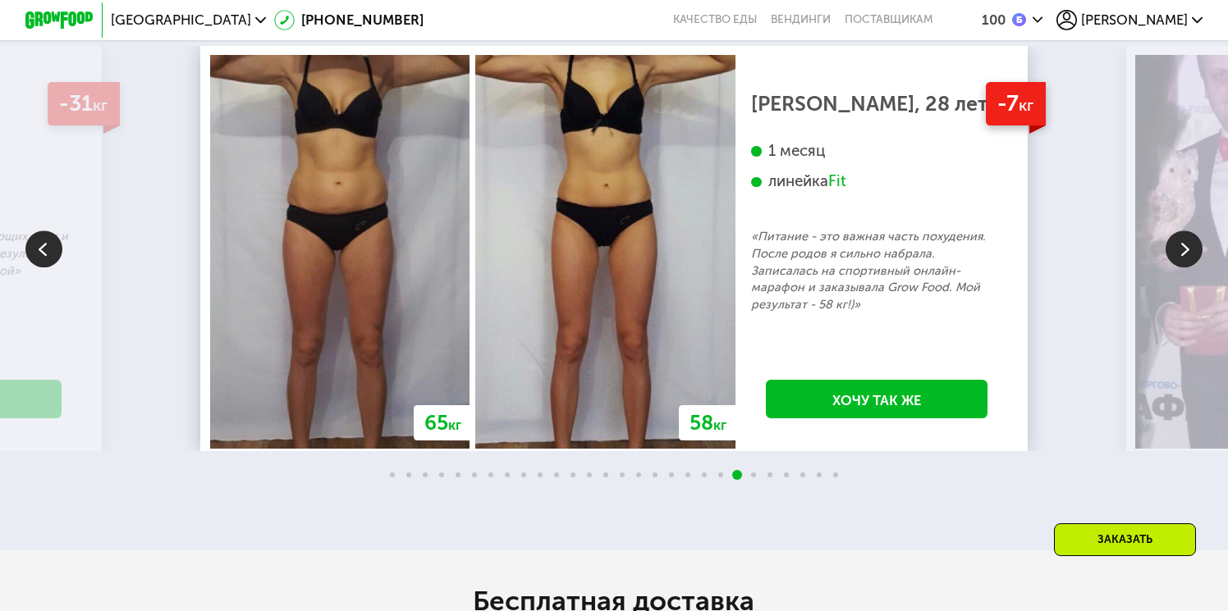
click at [1178, 268] on img at bounding box center [1183, 249] width 37 height 37
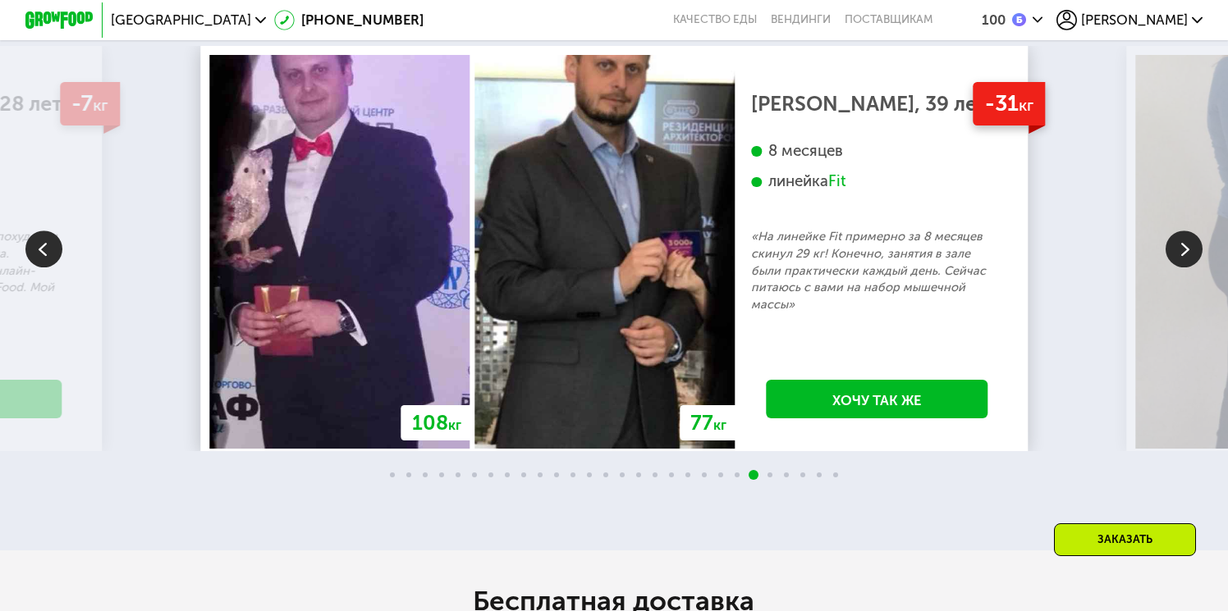
scroll to position [3143, 0]
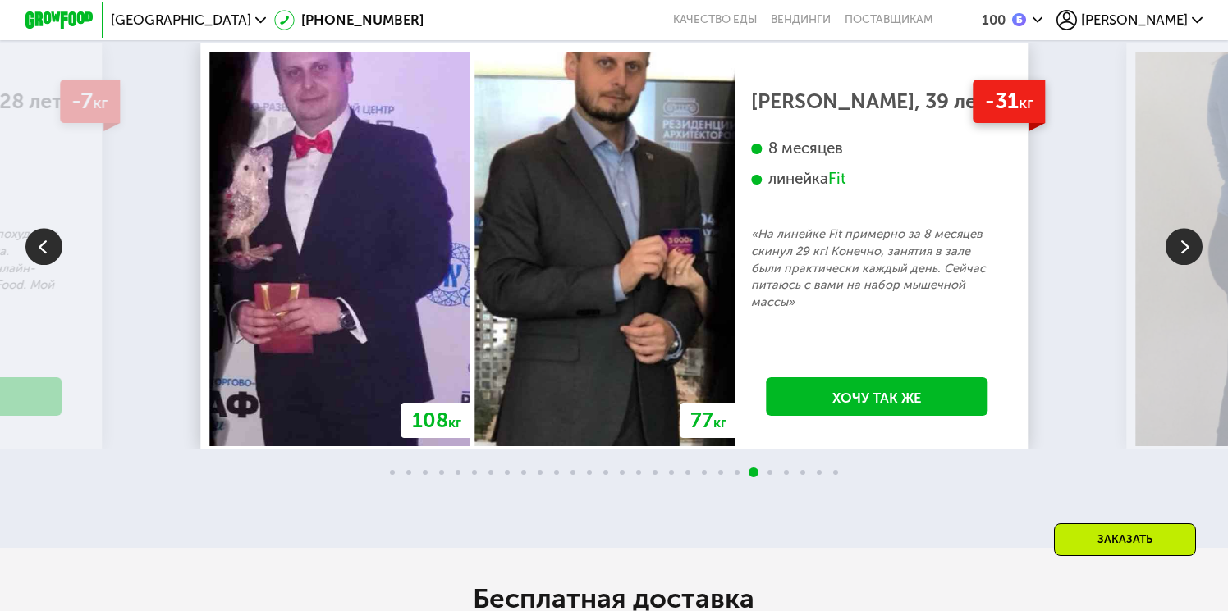
click at [1179, 265] on img at bounding box center [1183, 246] width 37 height 37
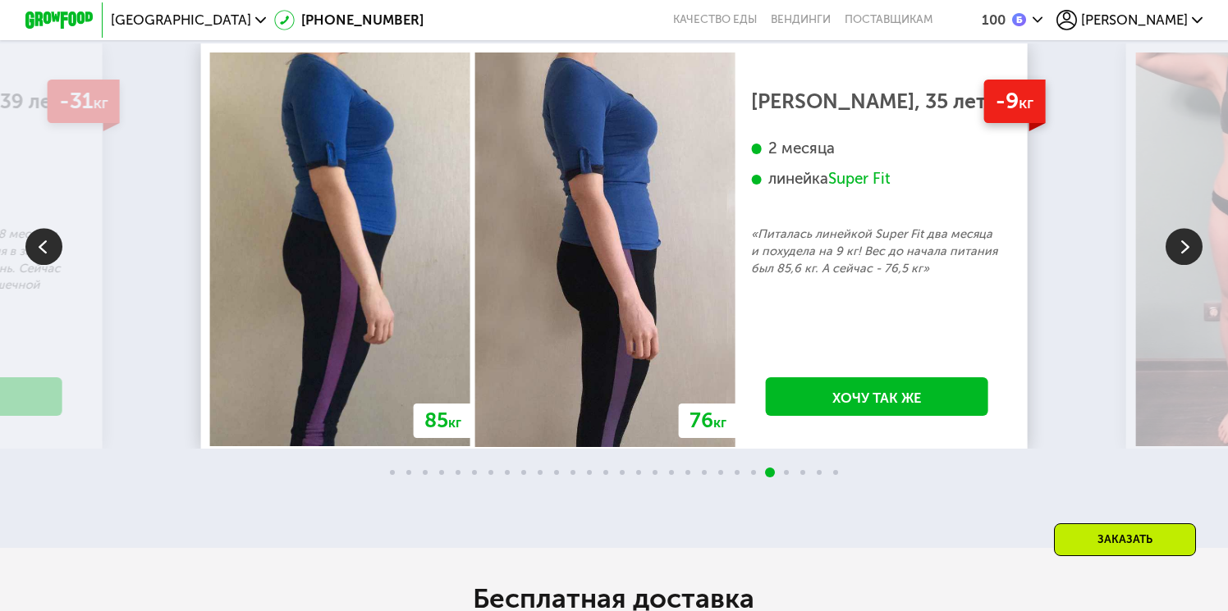
click at [1180, 265] on img at bounding box center [1183, 246] width 37 height 37
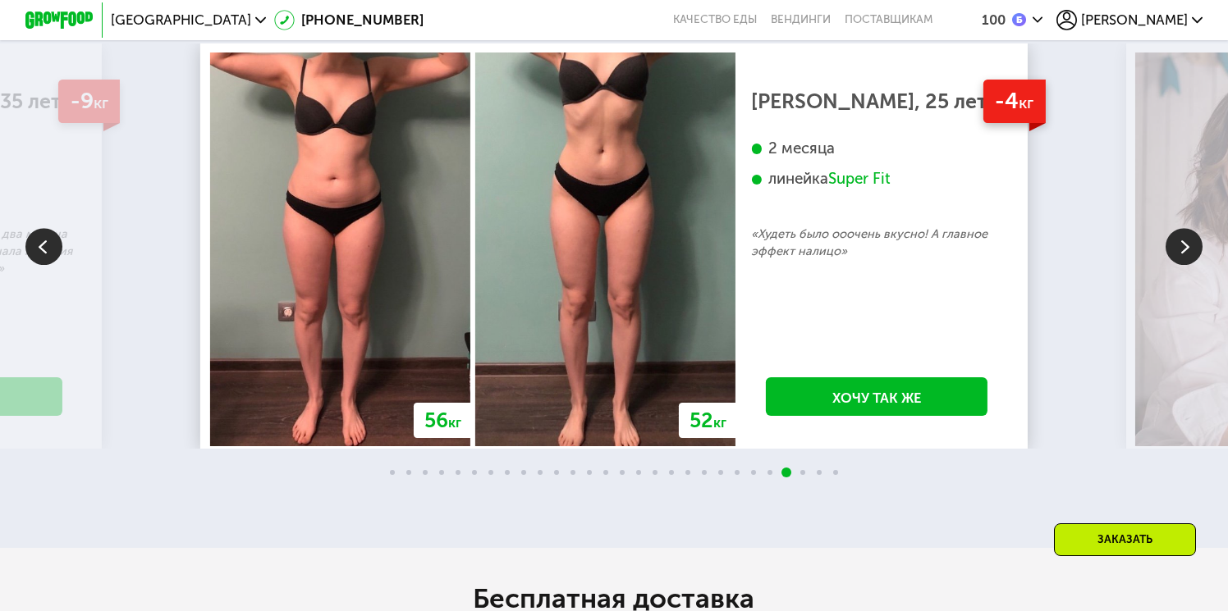
click at [1180, 265] on img at bounding box center [1183, 246] width 37 height 37
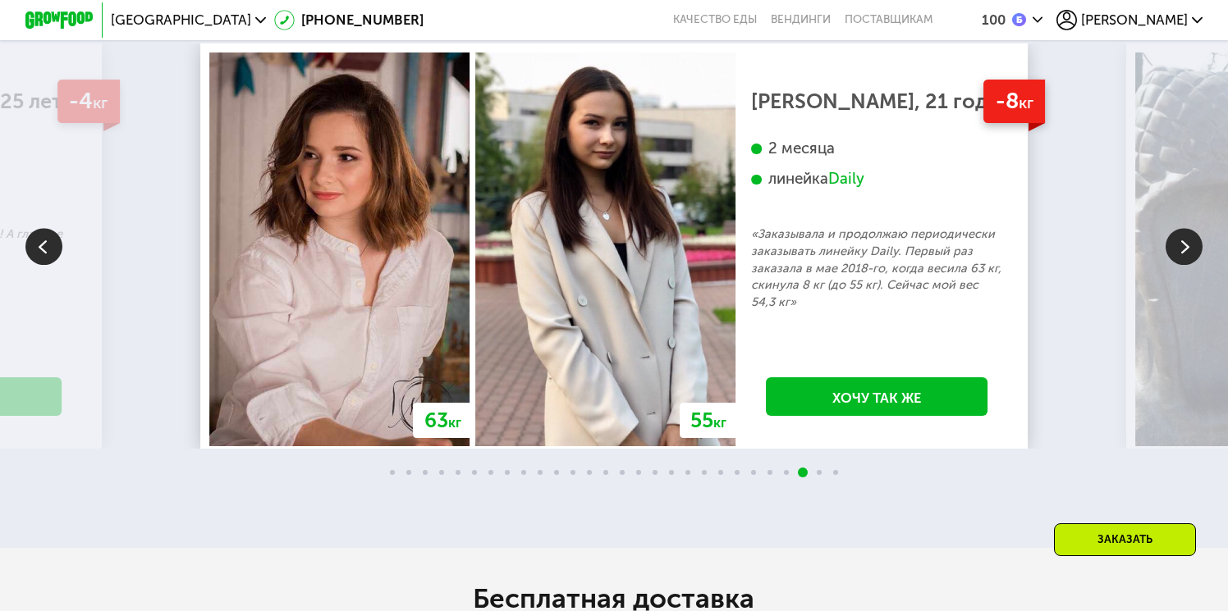
click at [1184, 265] on img at bounding box center [1183, 246] width 37 height 37
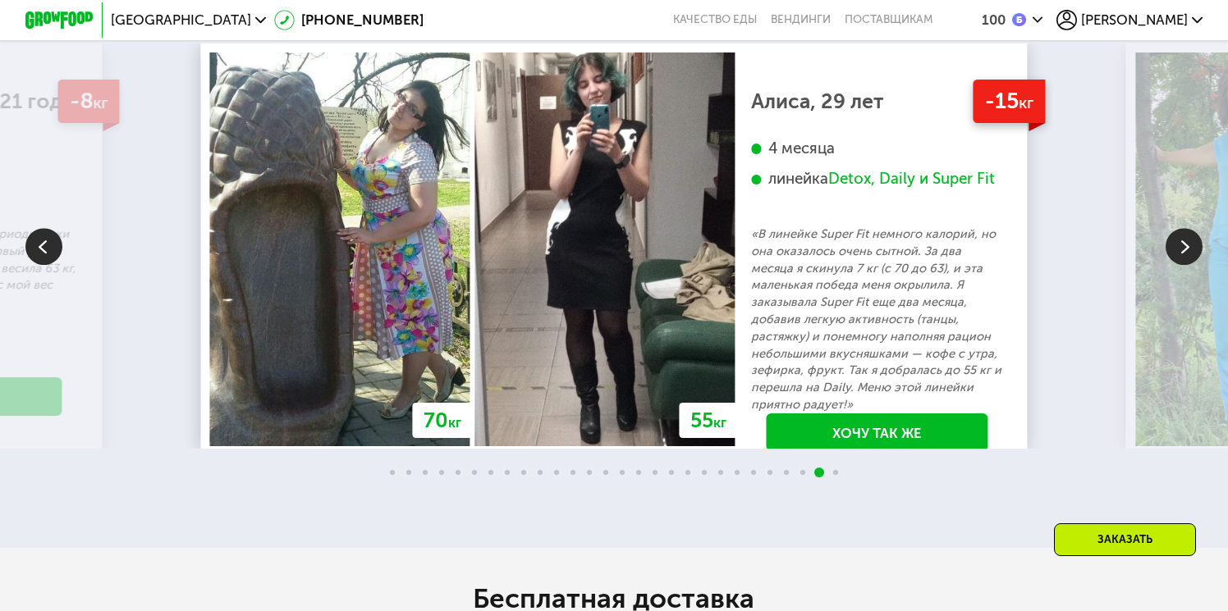
click at [1186, 265] on img at bounding box center [1183, 246] width 37 height 37
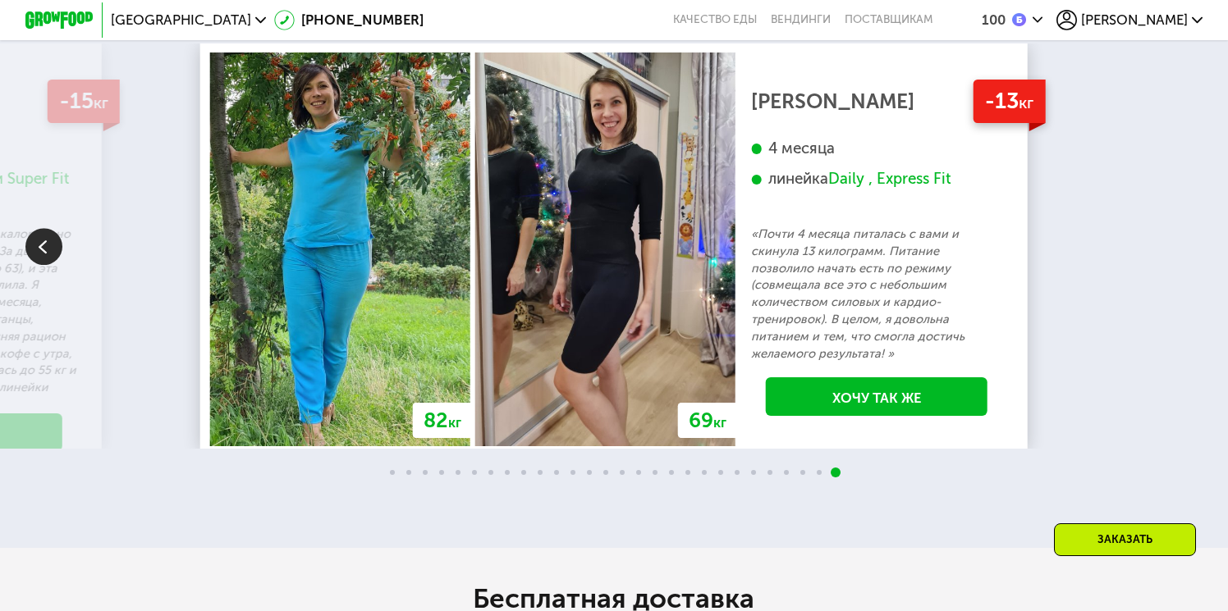
click at [1186, 338] on div "70 кг 64 кг -6 кг Екатерина, 31 год 3 месяца линейка Fit, Super Fit «Питалась т…" at bounding box center [614, 247] width 1228 height 406
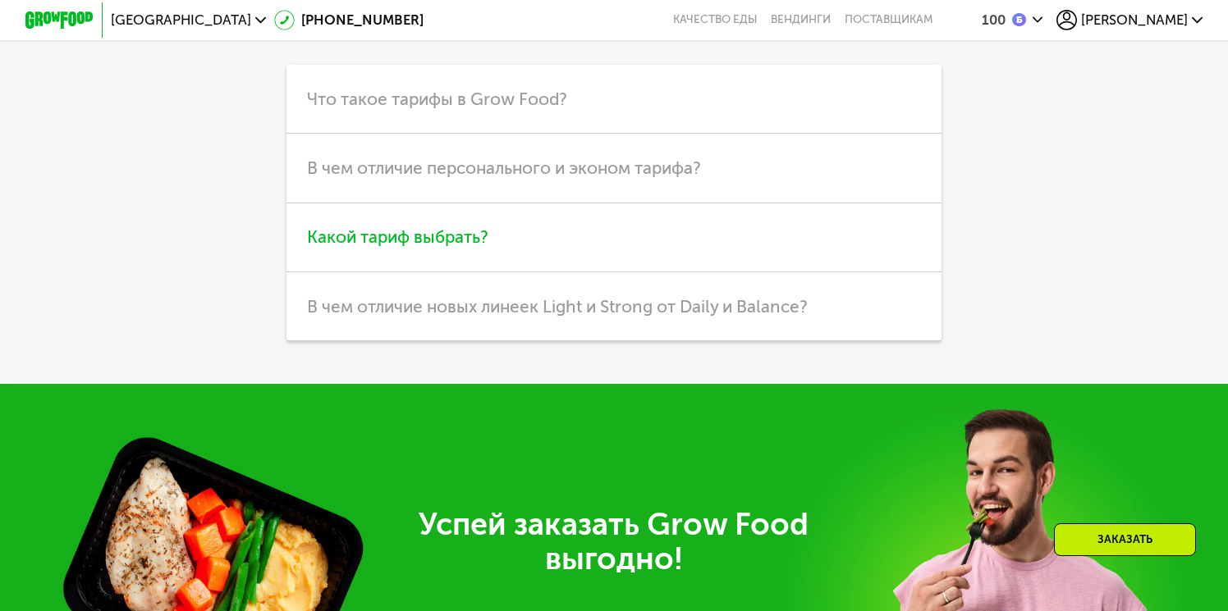
scroll to position [4562, 0]
click at [450, 248] on span "Какой тариф выбрать?" at bounding box center [397, 237] width 181 height 21
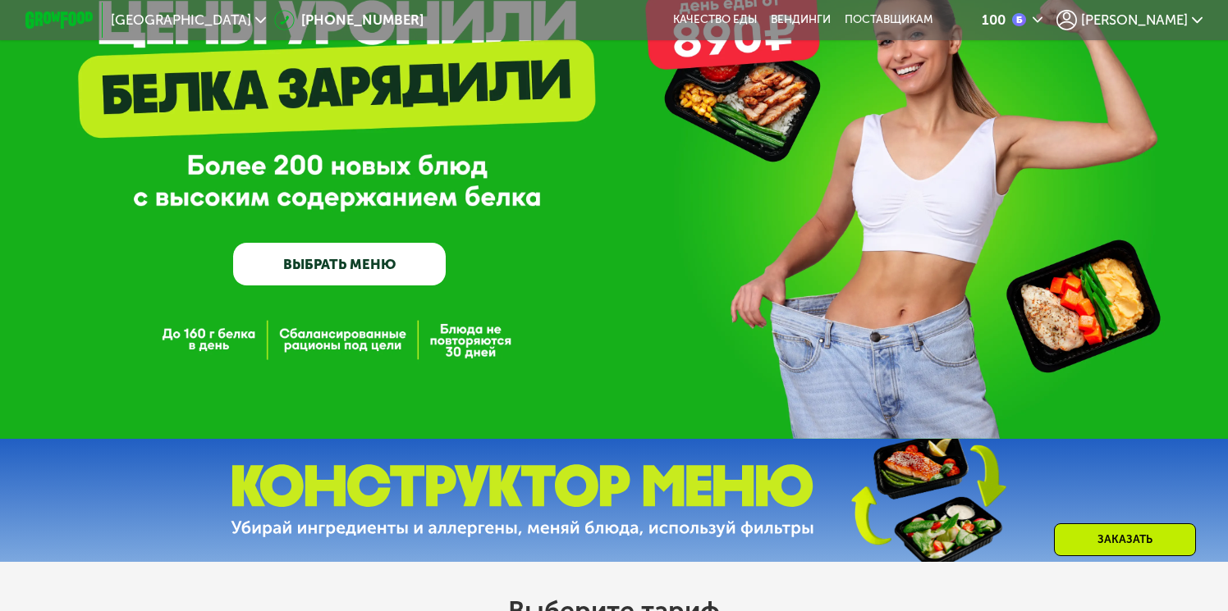
scroll to position [0, 0]
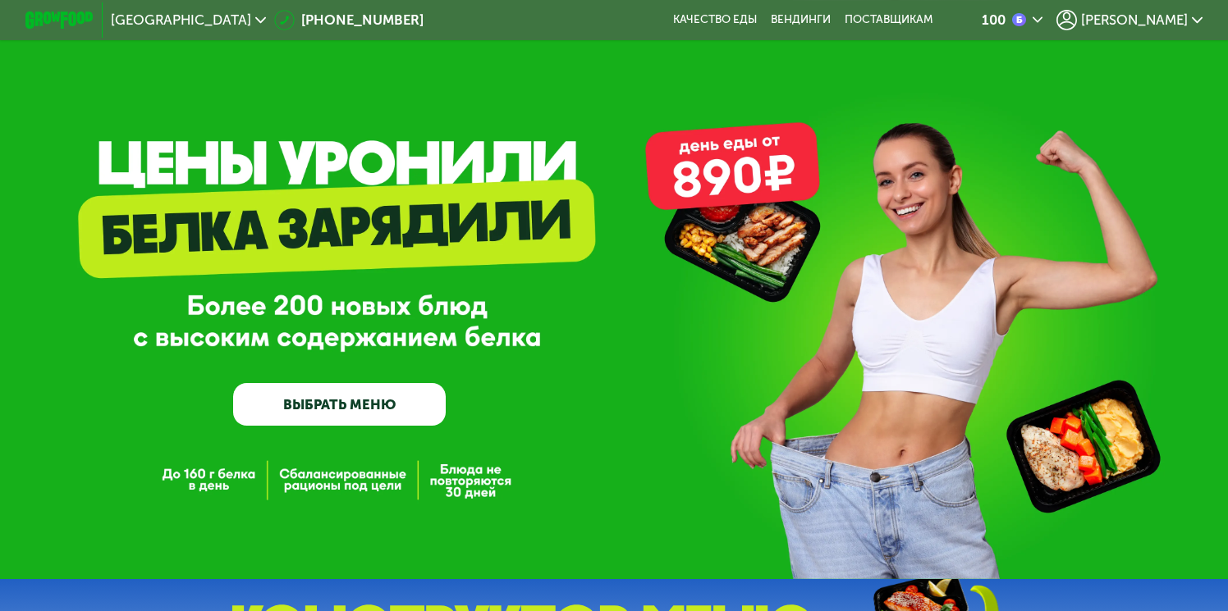
click at [361, 408] on link "ВЫБРАТЬ МЕНЮ" at bounding box center [339, 404] width 213 height 43
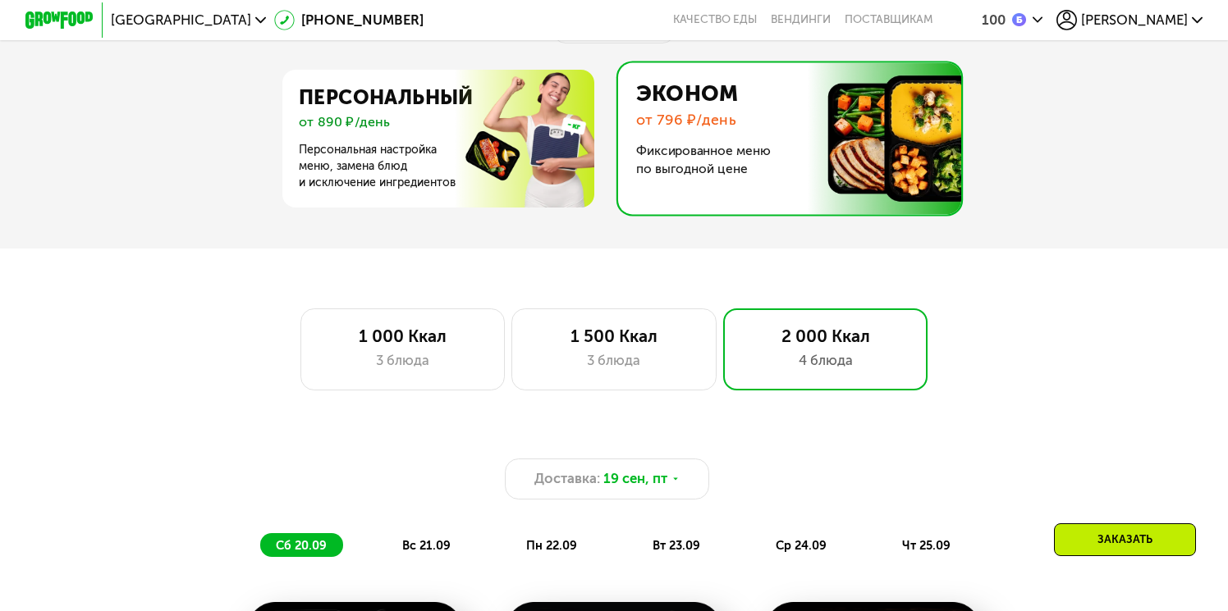
scroll to position [803, 0]
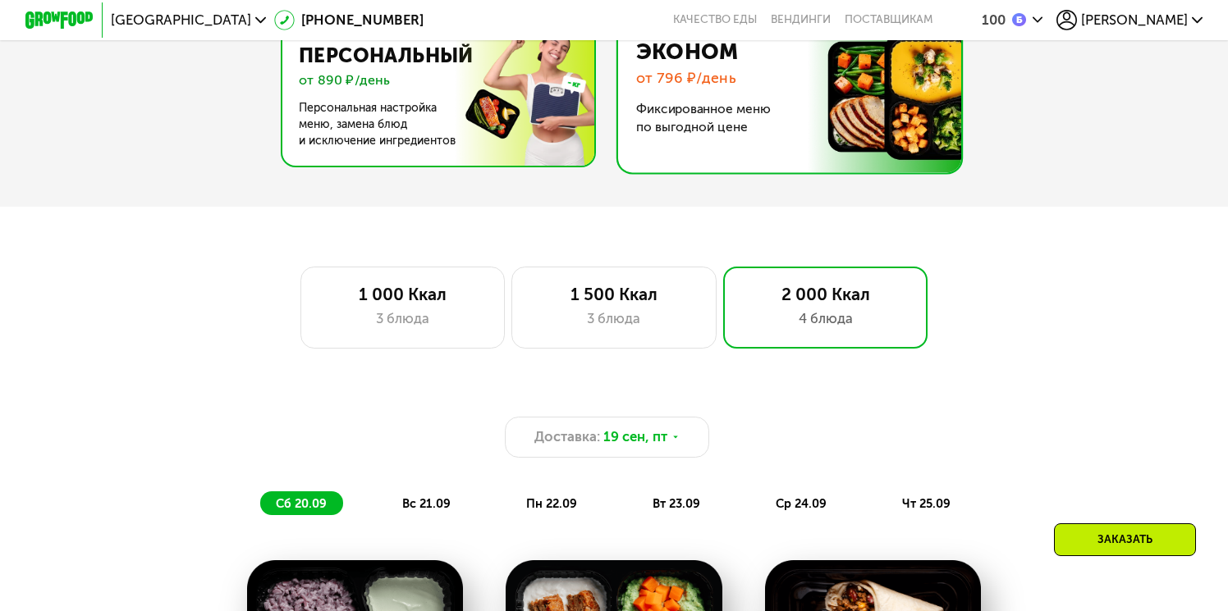
click at [380, 66] on img at bounding box center [434, 97] width 319 height 138
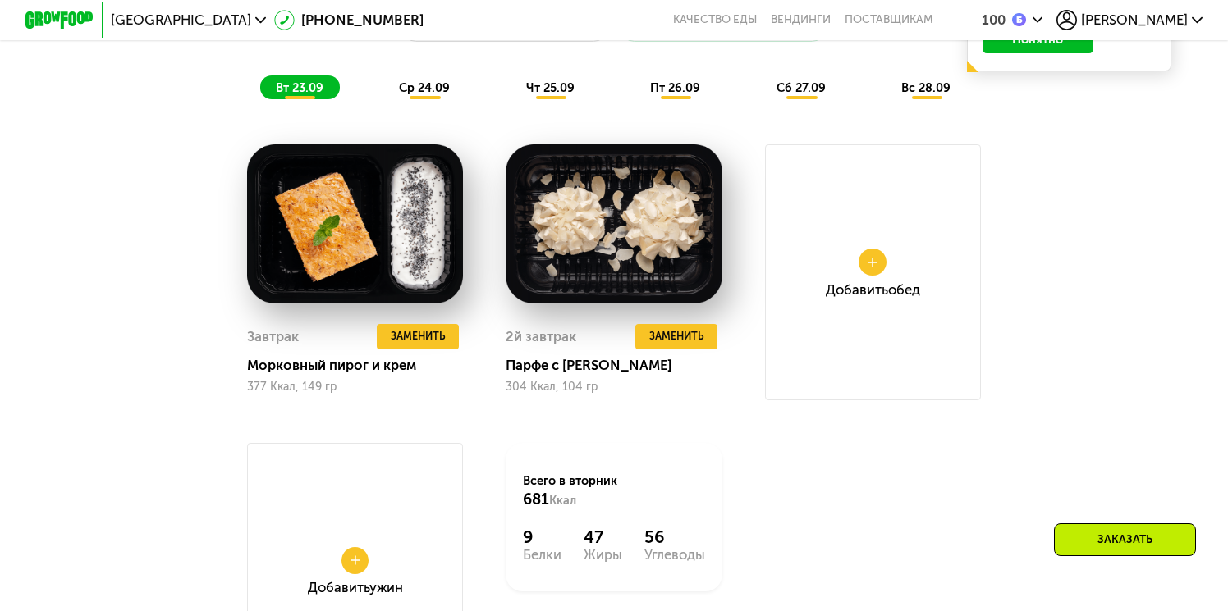
scroll to position [1310, 0]
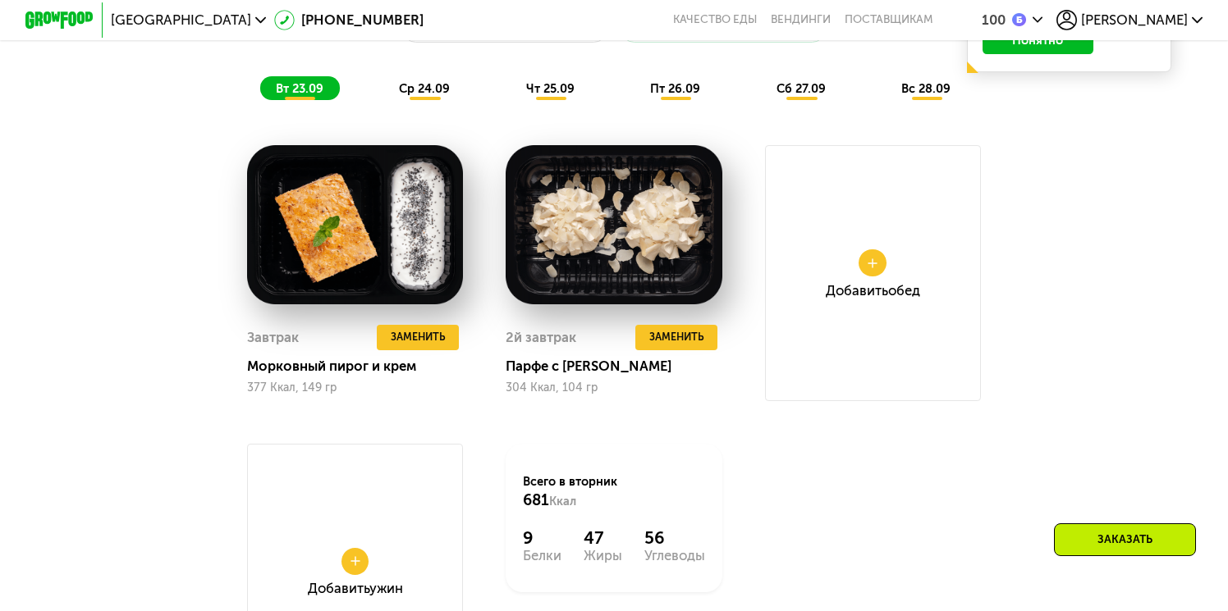
click at [873, 281] on div "Добавить Обед" at bounding box center [873, 273] width 216 height 256
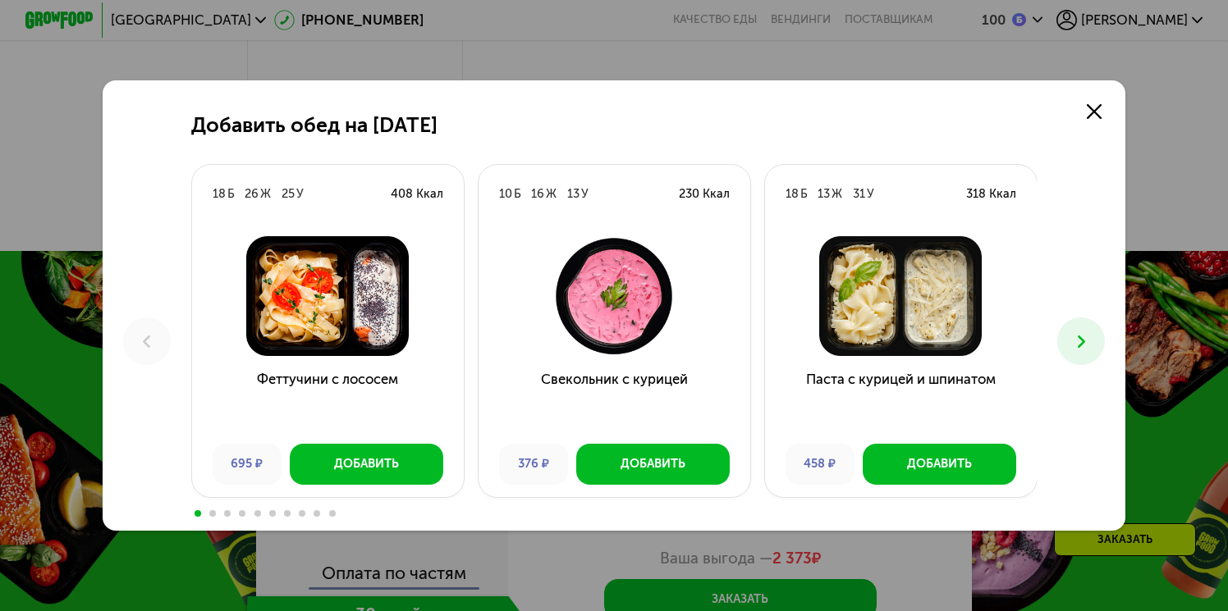
scroll to position [1837, 0]
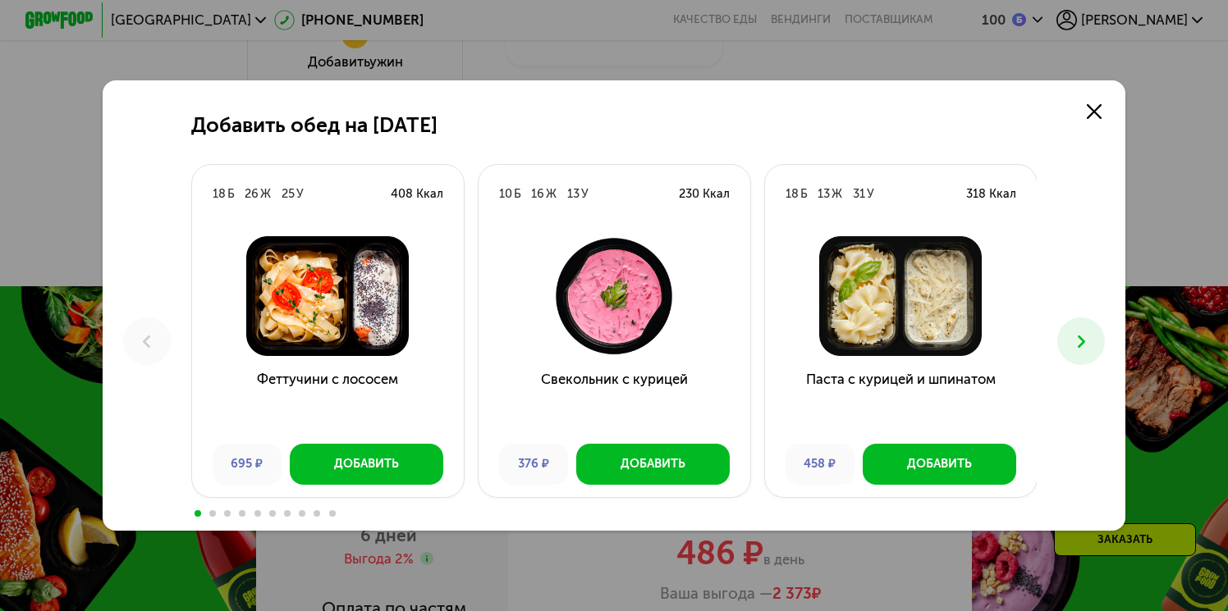
click at [1074, 339] on icon at bounding box center [1081, 342] width 21 height 21
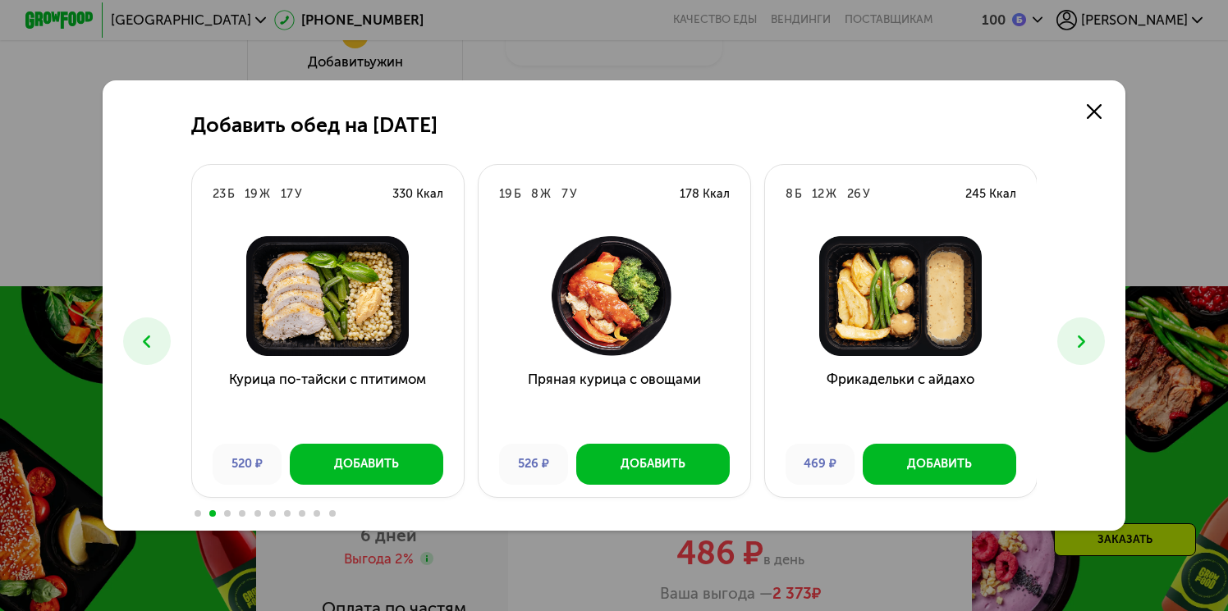
click at [1074, 339] on icon at bounding box center [1081, 342] width 21 height 21
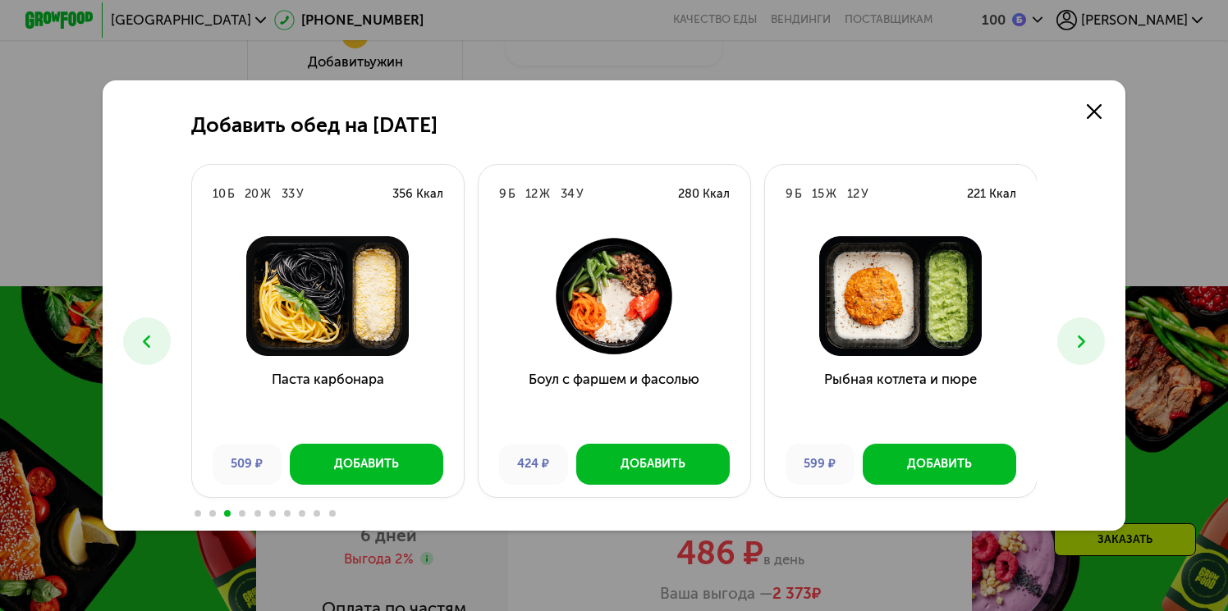
click at [1074, 339] on icon at bounding box center [1081, 342] width 21 height 21
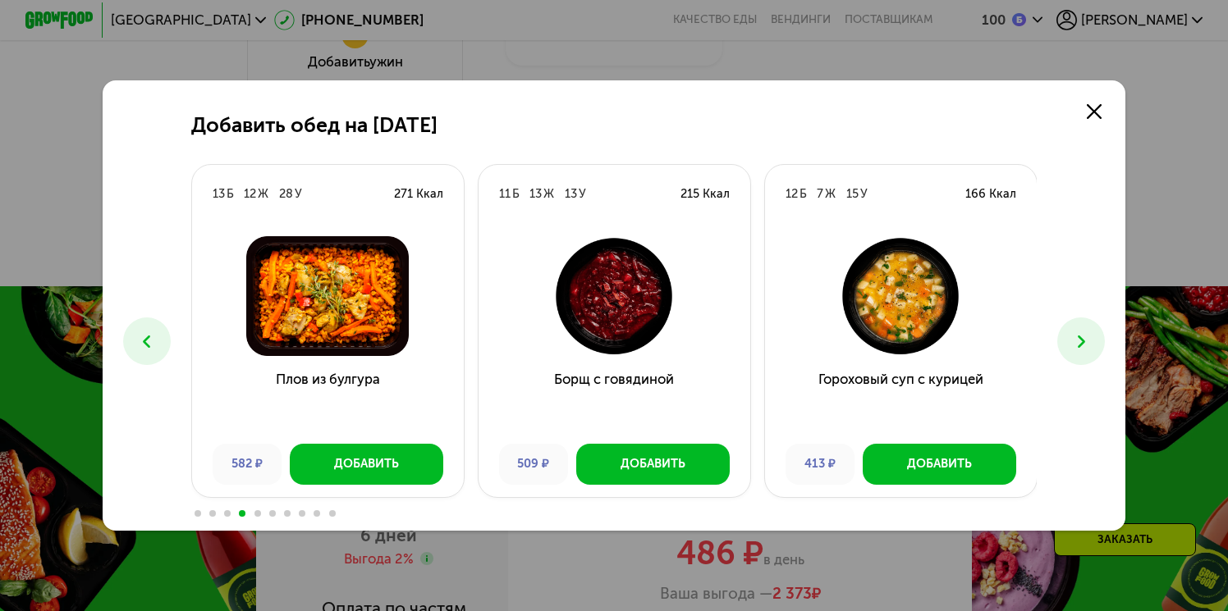
click at [1076, 337] on icon at bounding box center [1081, 342] width 21 height 21
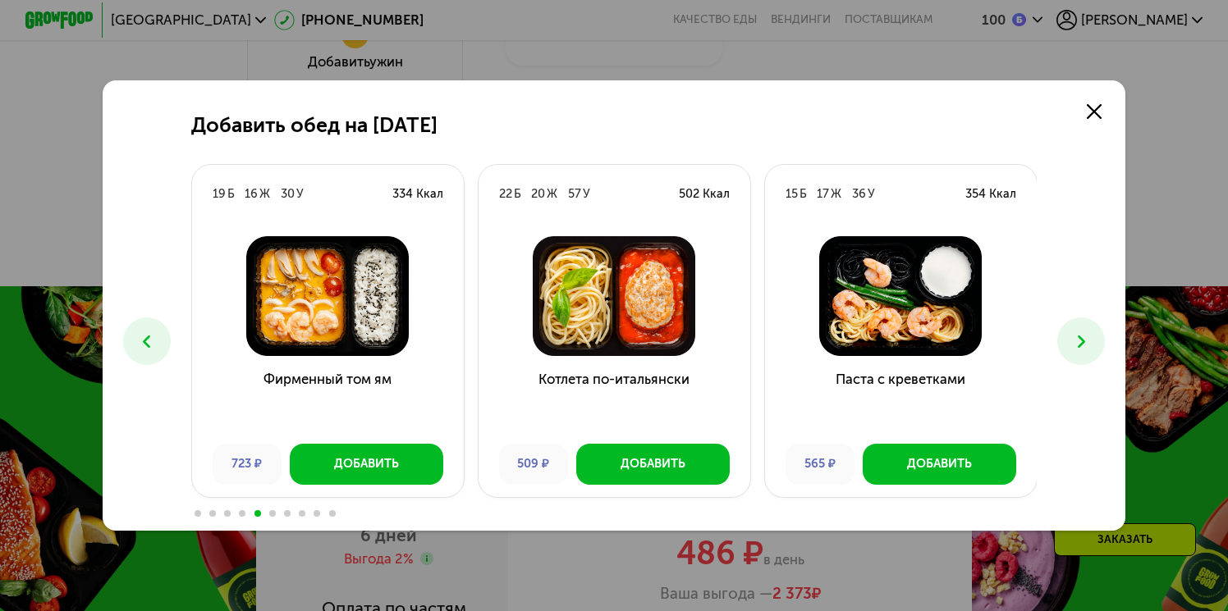
click at [1076, 337] on icon at bounding box center [1081, 342] width 21 height 21
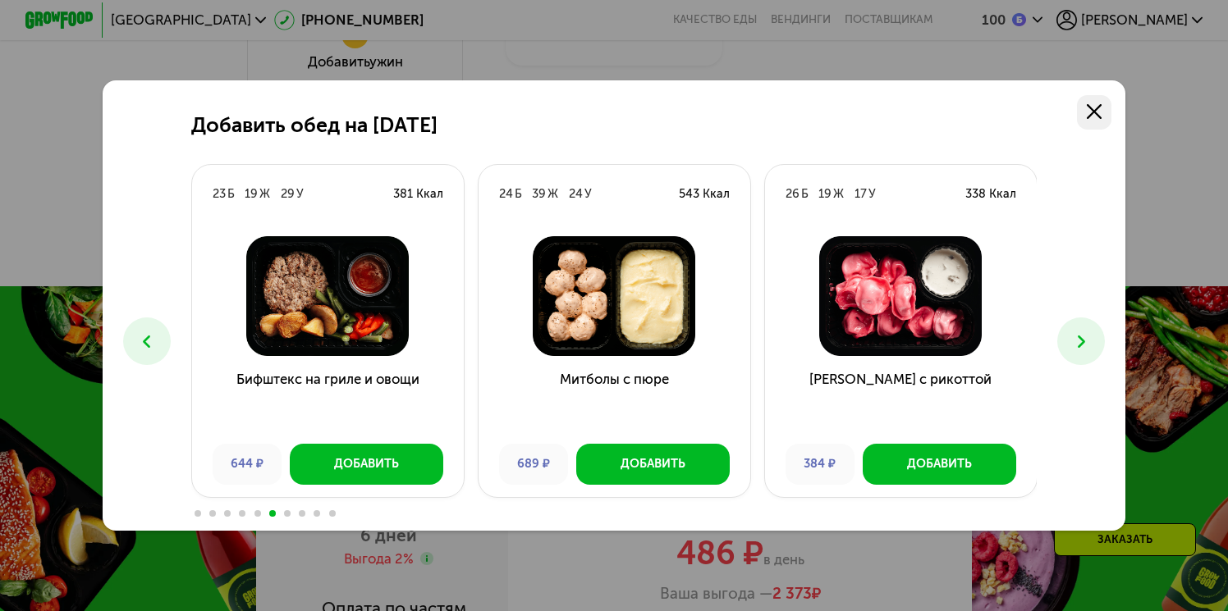
click at [1094, 112] on use at bounding box center [1095, 112] width 16 height 16
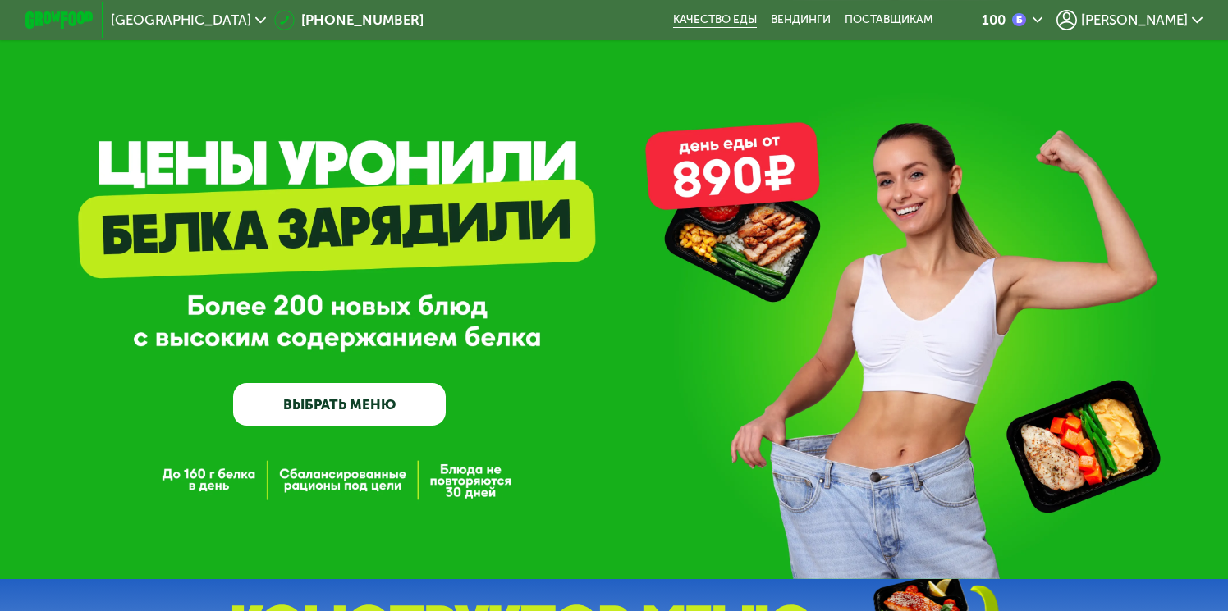
scroll to position [2, 0]
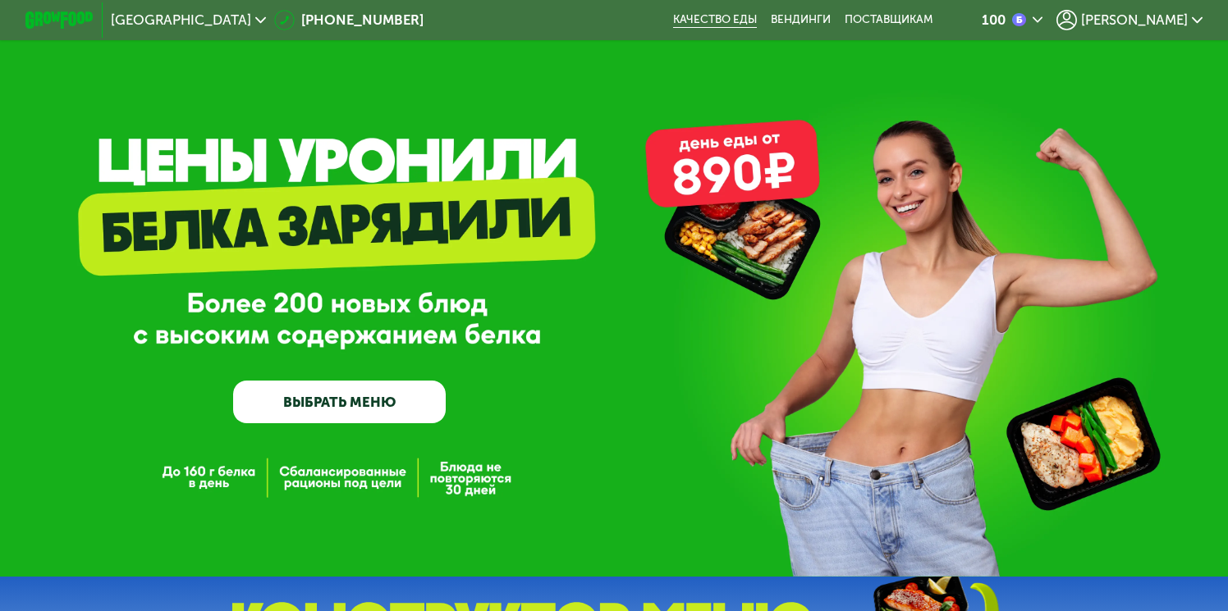
click at [757, 19] on link "Качество еды" at bounding box center [715, 20] width 84 height 14
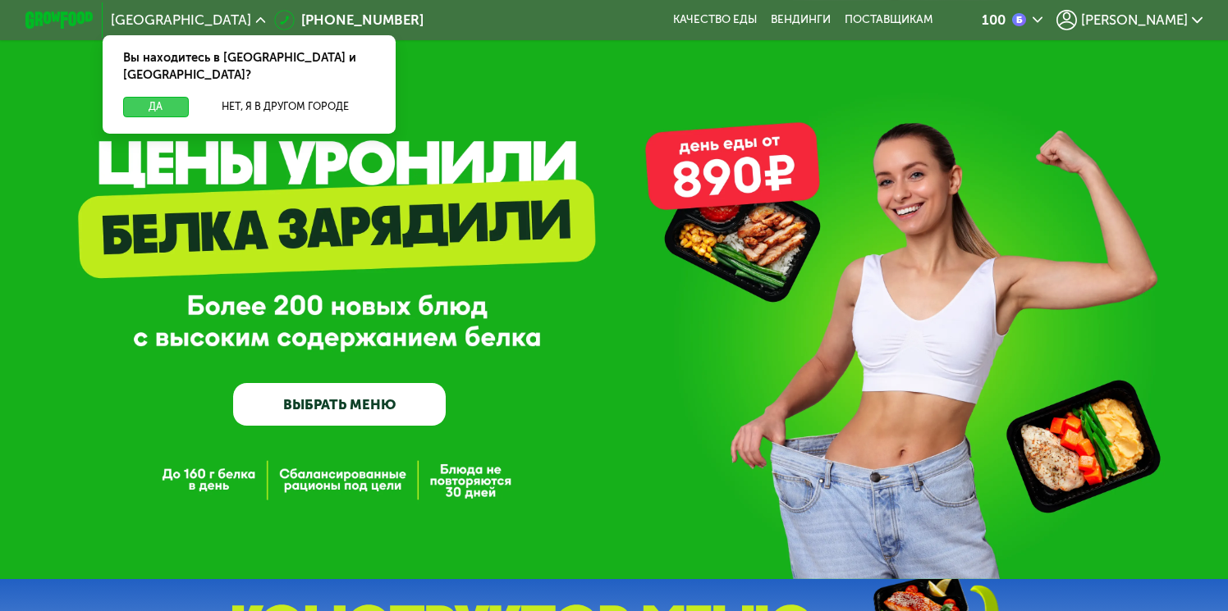
click at [156, 97] on button "Да" at bounding box center [156, 107] width 66 height 21
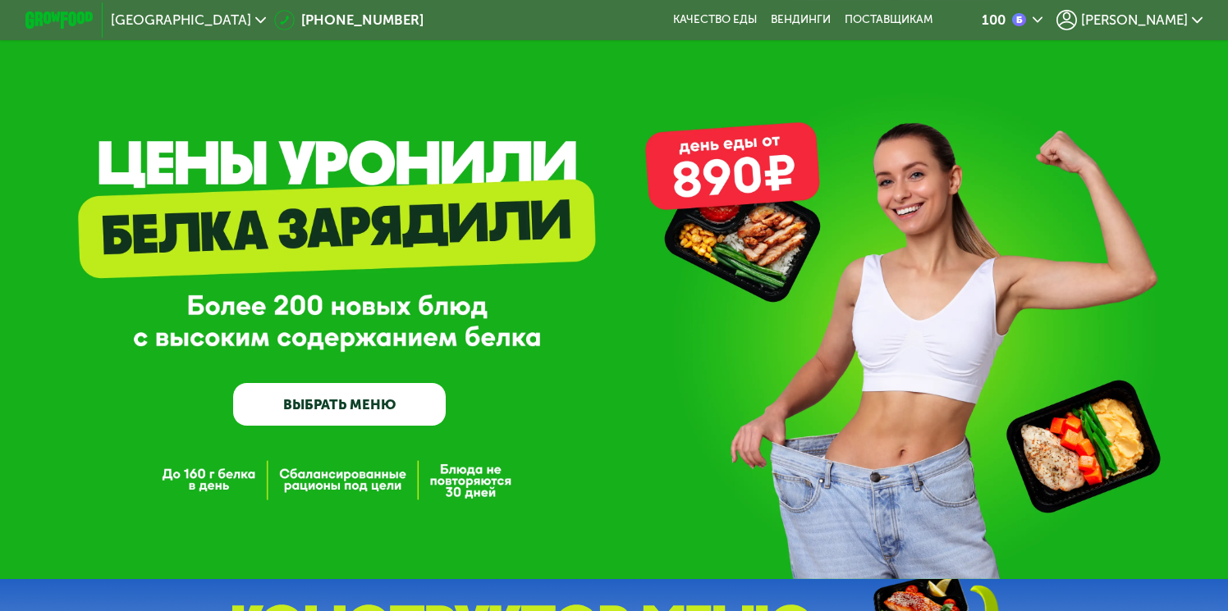
click at [361, 404] on link "ВЫБРАТЬ МЕНЮ" at bounding box center [339, 404] width 213 height 43
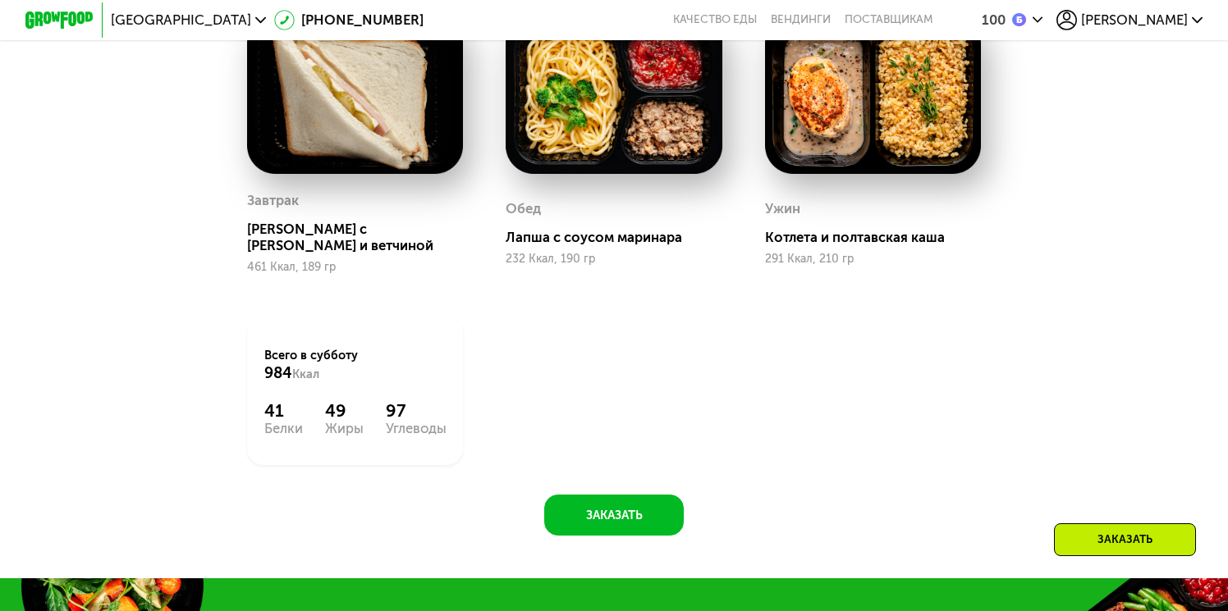
scroll to position [1352, 0]
